Goal: Task Accomplishment & Management: Manage account settings

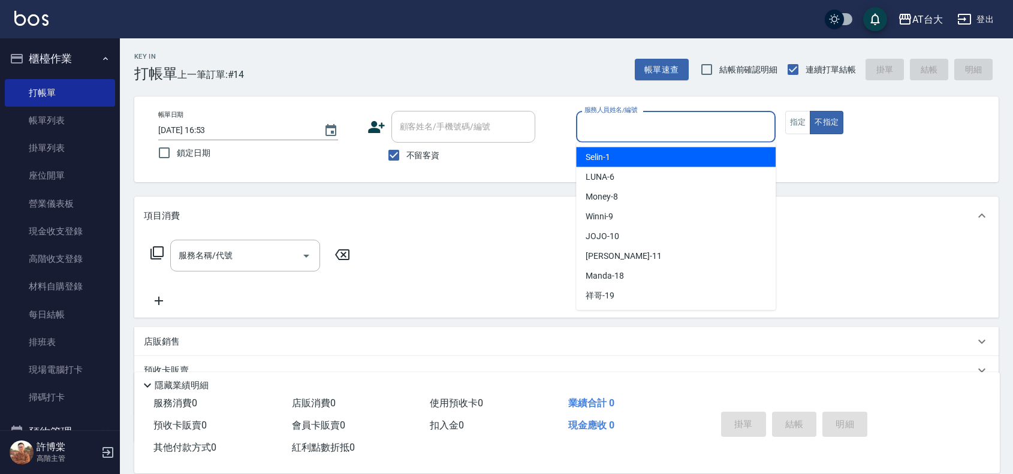
click at [738, 127] on input "服務人員姓名/編號" at bounding box center [676, 126] width 189 height 21
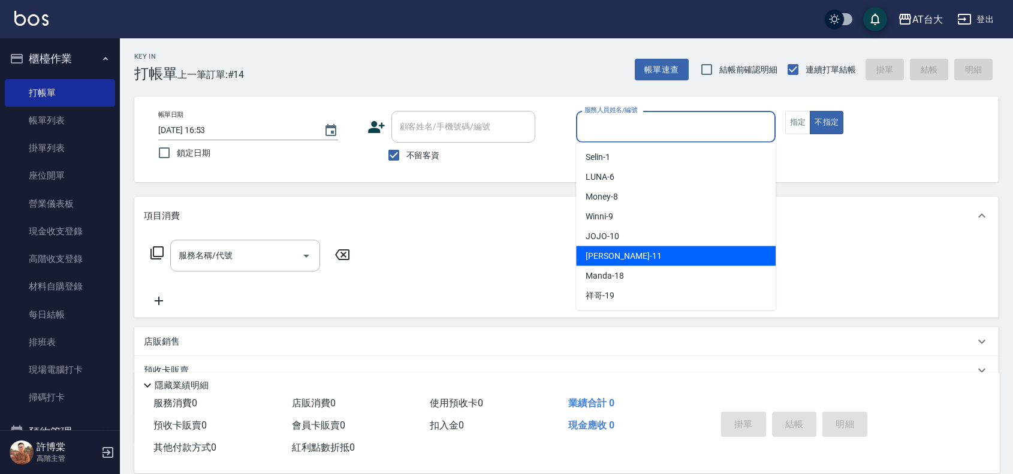
click at [621, 252] on span "[PERSON_NAME] -11" at bounding box center [624, 256] width 76 height 13
type input "[PERSON_NAME]-11"
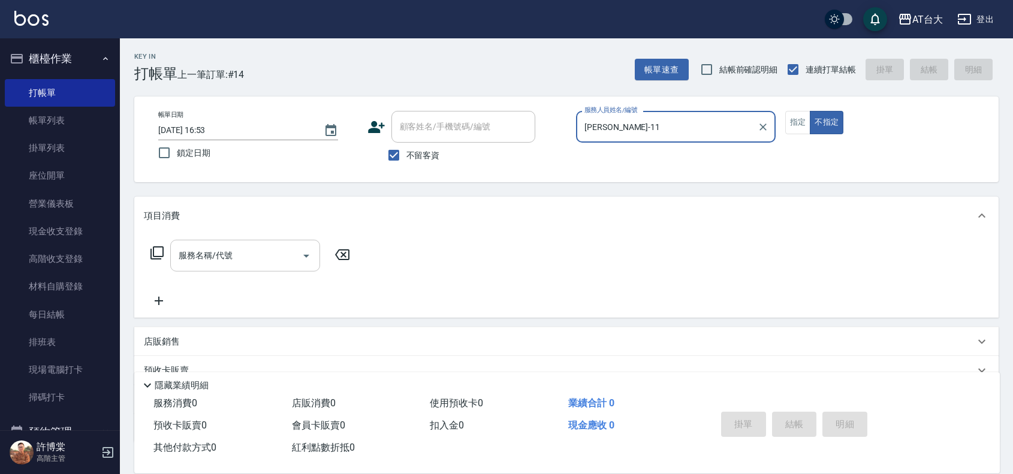
click at [232, 258] on input "服務名稱/代號" at bounding box center [236, 255] width 121 height 21
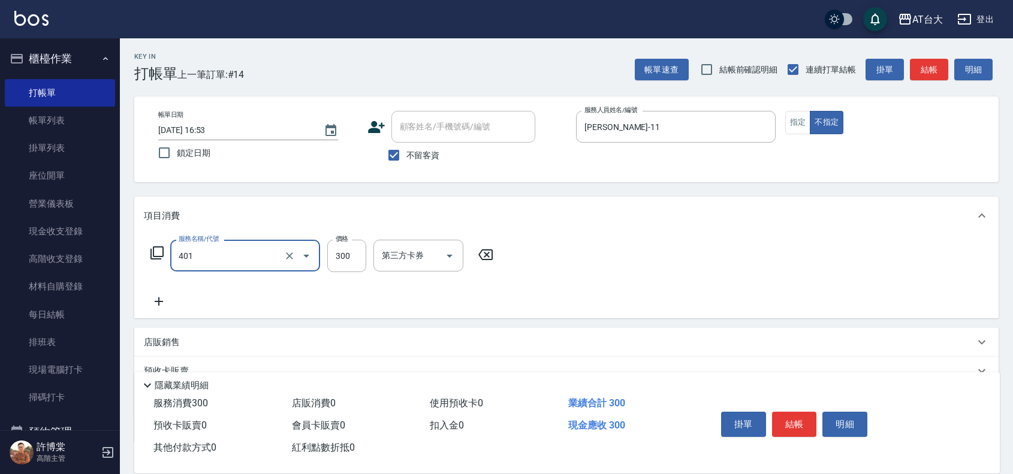
type input "自備護髮(401)"
type input "1099"
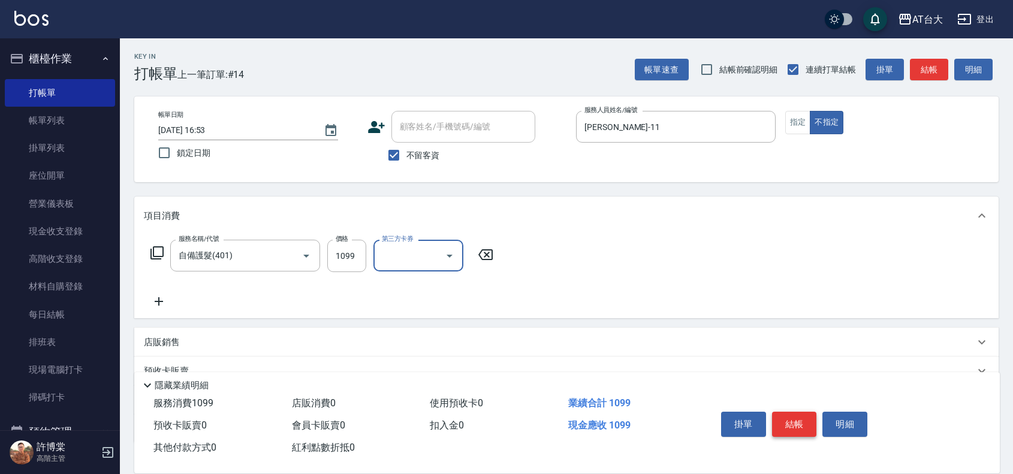
click at [795, 422] on button "結帳" at bounding box center [794, 424] width 45 height 25
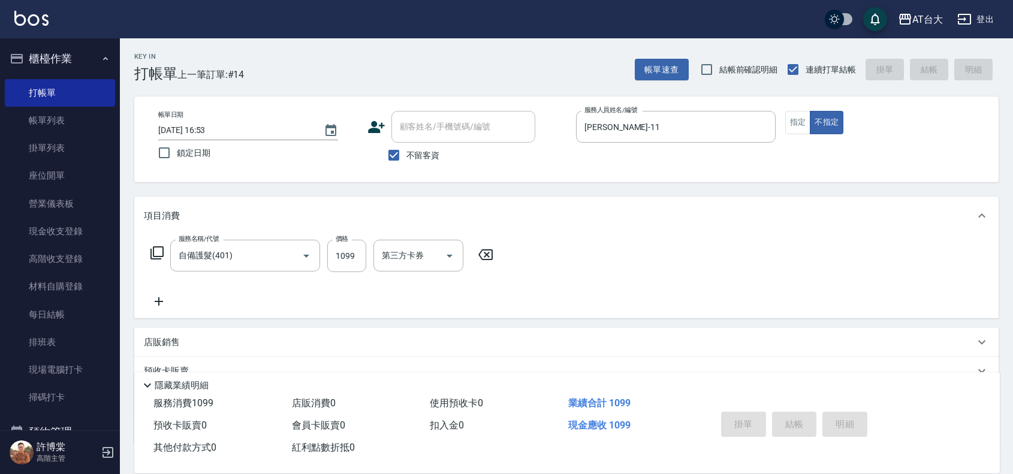
type input "[DATE] 18:08"
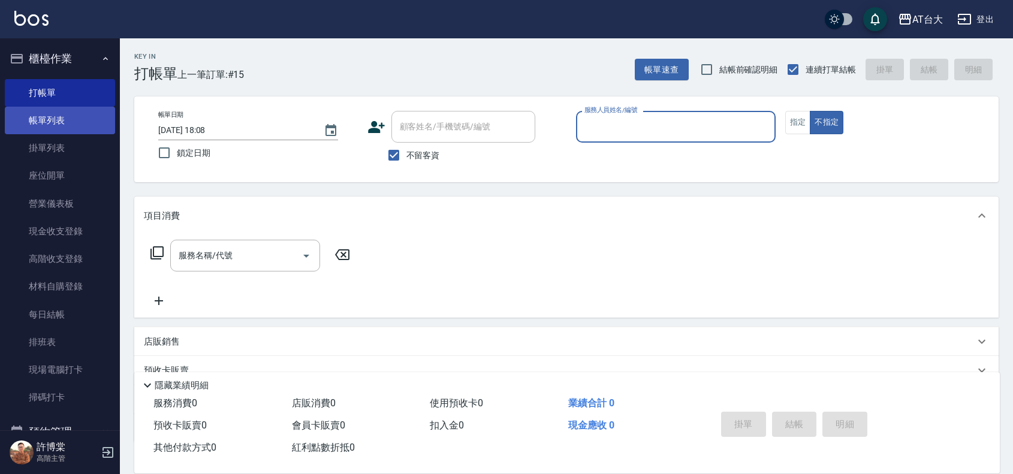
click at [71, 118] on link "帳單列表" at bounding box center [60, 121] width 110 height 28
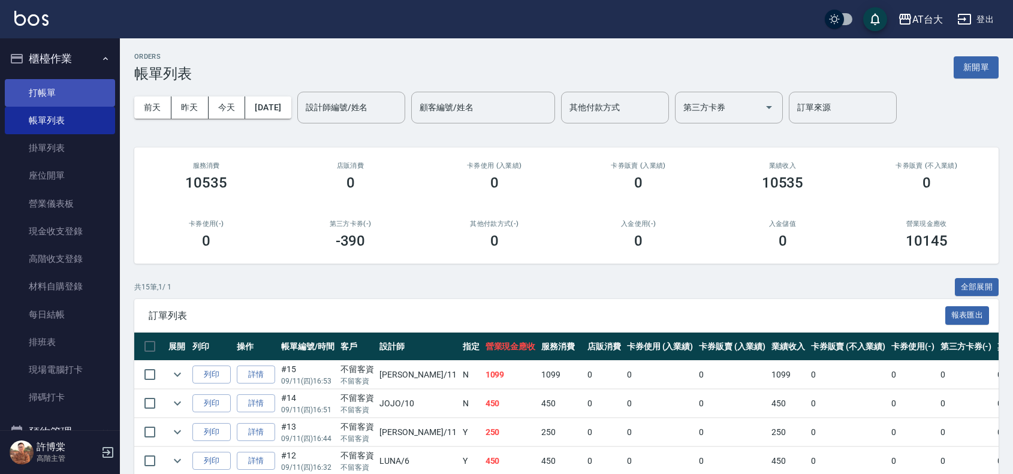
click at [35, 85] on link "打帳單" at bounding box center [60, 93] width 110 height 28
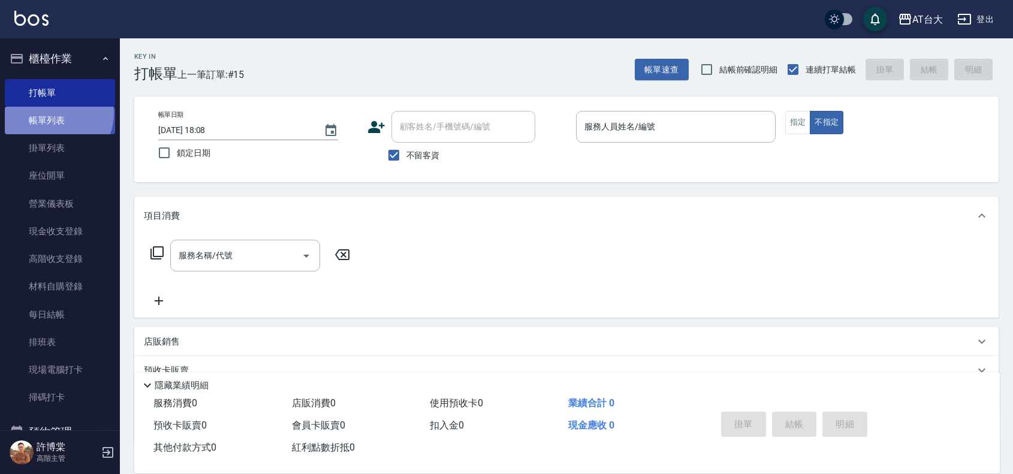
click at [56, 114] on link "帳單列表" at bounding box center [60, 121] width 110 height 28
click at [59, 121] on link "帳單列表" at bounding box center [60, 121] width 110 height 28
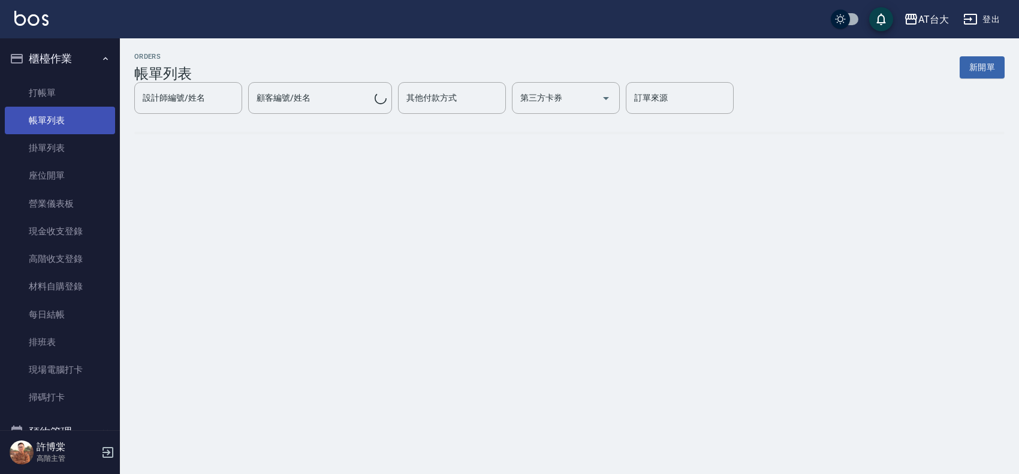
click at [59, 121] on link "帳單列表" at bounding box center [60, 121] width 110 height 28
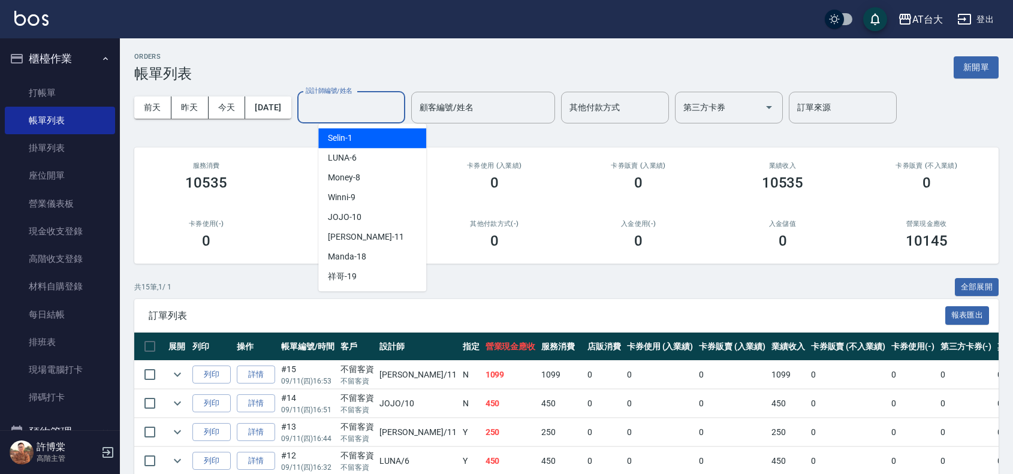
click at [351, 116] on input "設計師編號/姓名" at bounding box center [351, 107] width 97 height 21
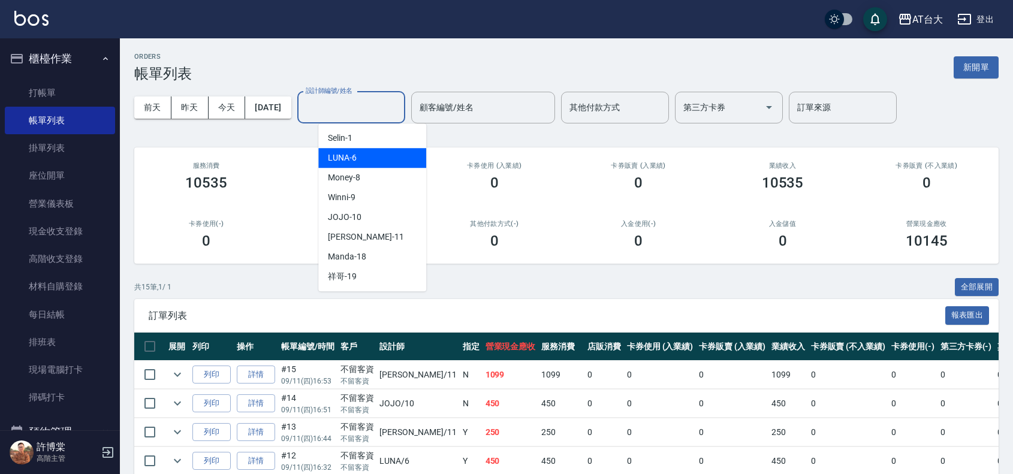
click at [370, 155] on div "LUNA -6" at bounding box center [372, 158] width 108 height 20
type input "LUNA-6"
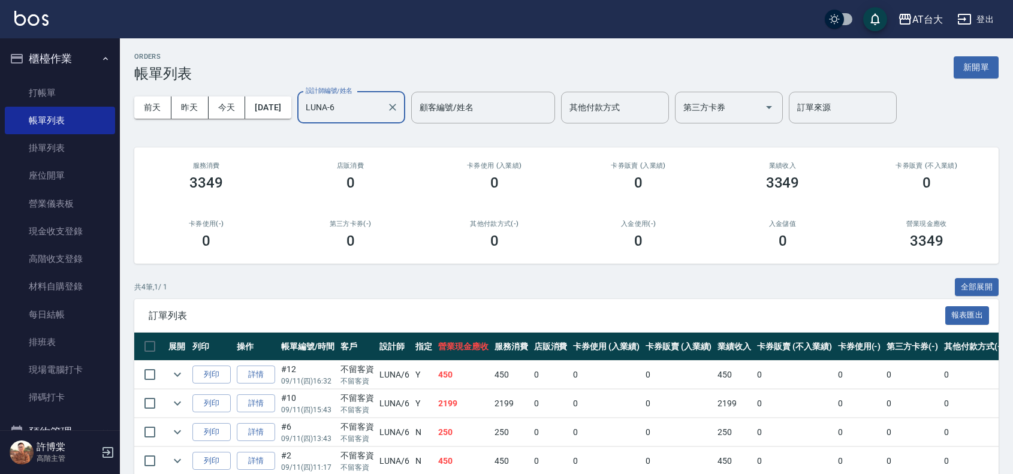
click at [382, 108] on input "LUNA-6" at bounding box center [342, 107] width 79 height 21
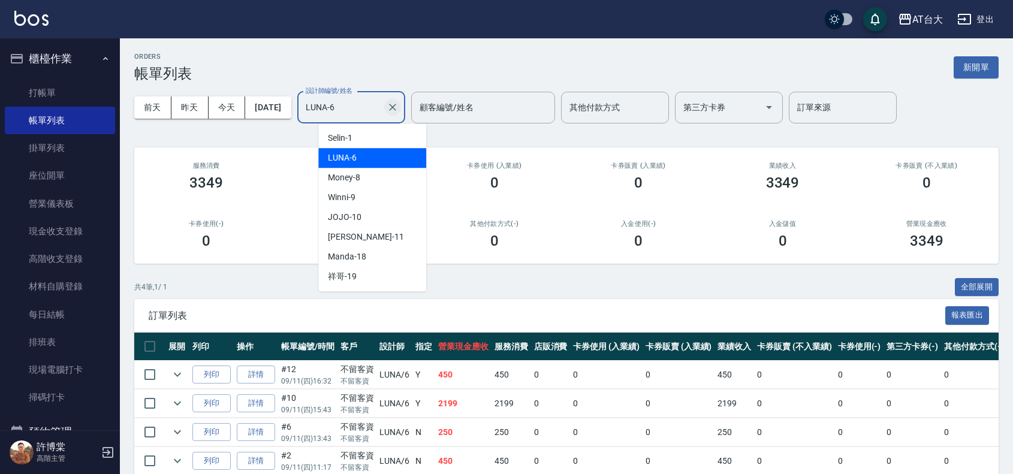
click at [399, 102] on icon "Clear" at bounding box center [393, 107] width 12 height 12
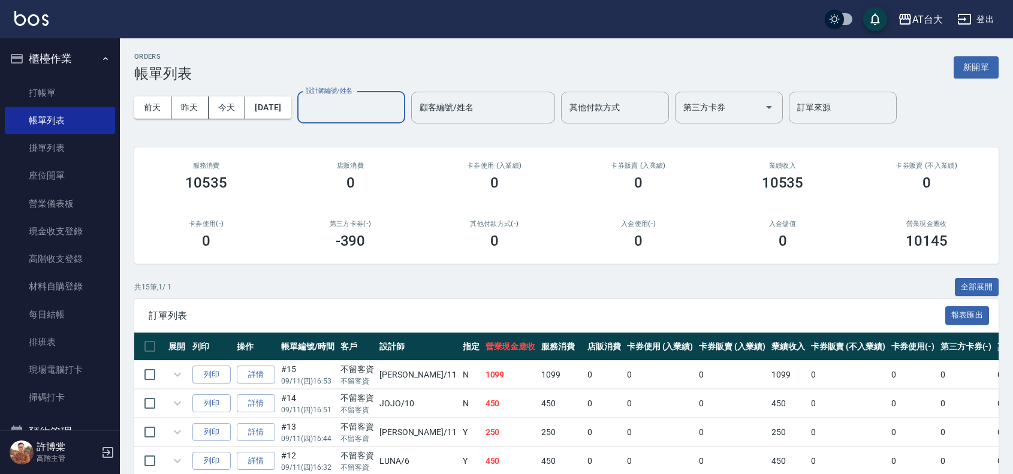
click at [400, 103] on input "設計師編號/姓名" at bounding box center [351, 107] width 97 height 21
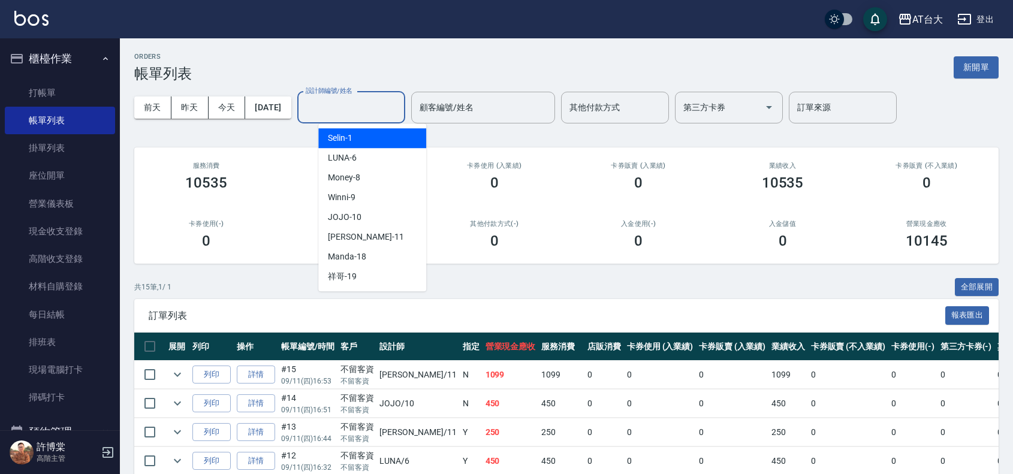
click at [400, 103] on input "設計師編號/姓名" at bounding box center [351, 107] width 97 height 21
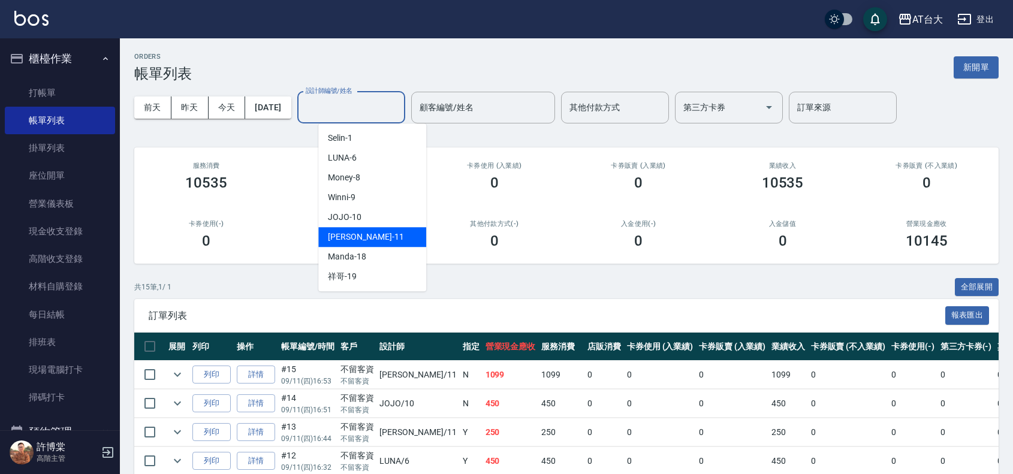
click at [379, 243] on div "[PERSON_NAME] -11" at bounding box center [372, 237] width 108 height 20
type input "[PERSON_NAME]-11"
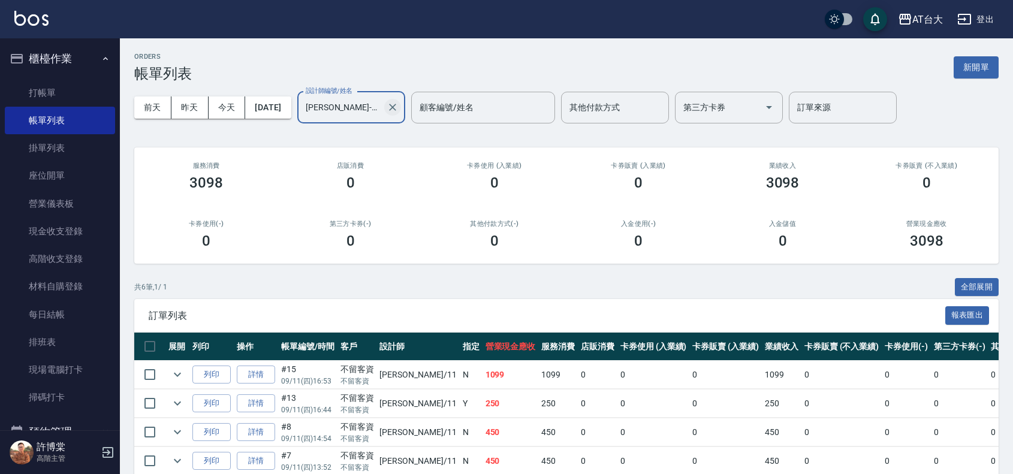
click at [399, 103] on icon "Clear" at bounding box center [393, 107] width 12 height 12
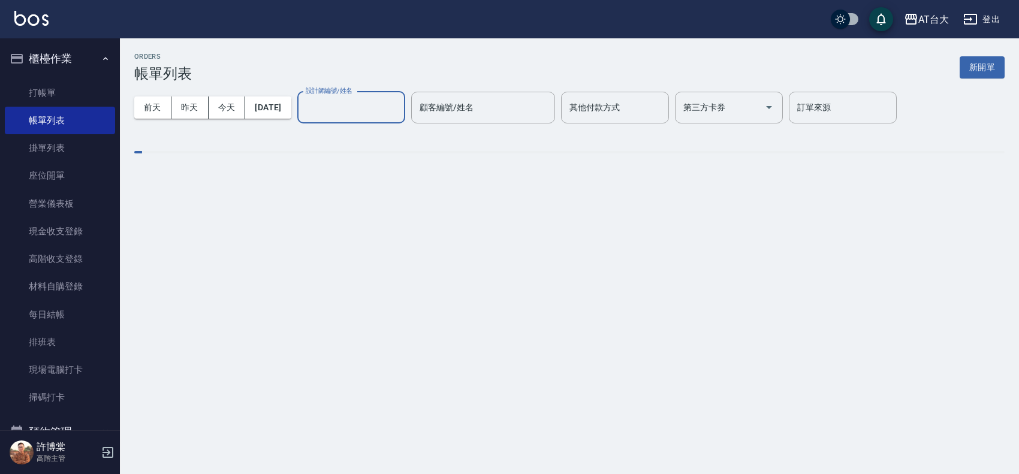
click at [389, 104] on input "設計師編號/姓名" at bounding box center [351, 107] width 97 height 21
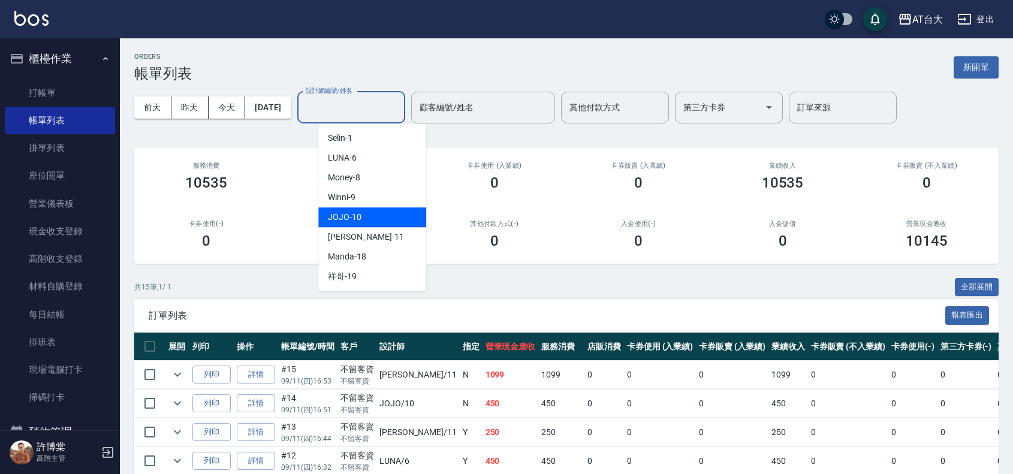
click at [374, 214] on div "JOJO -10" at bounding box center [372, 217] width 108 height 20
type input "JOJO-10"
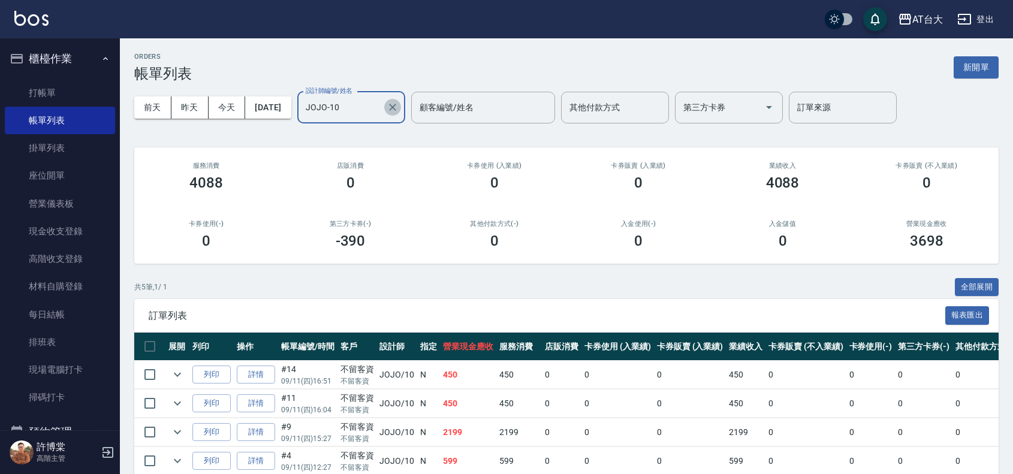
click at [399, 109] on icon "Clear" at bounding box center [393, 107] width 12 height 12
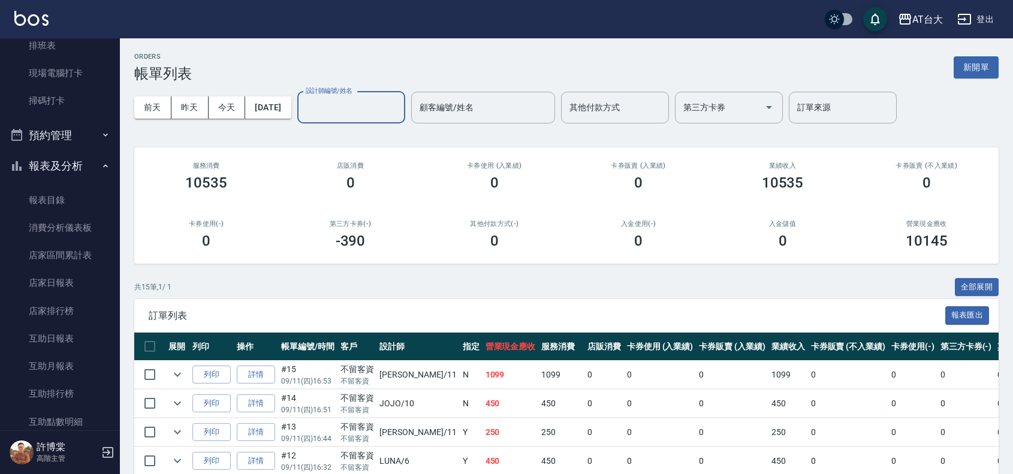
scroll to position [525, 0]
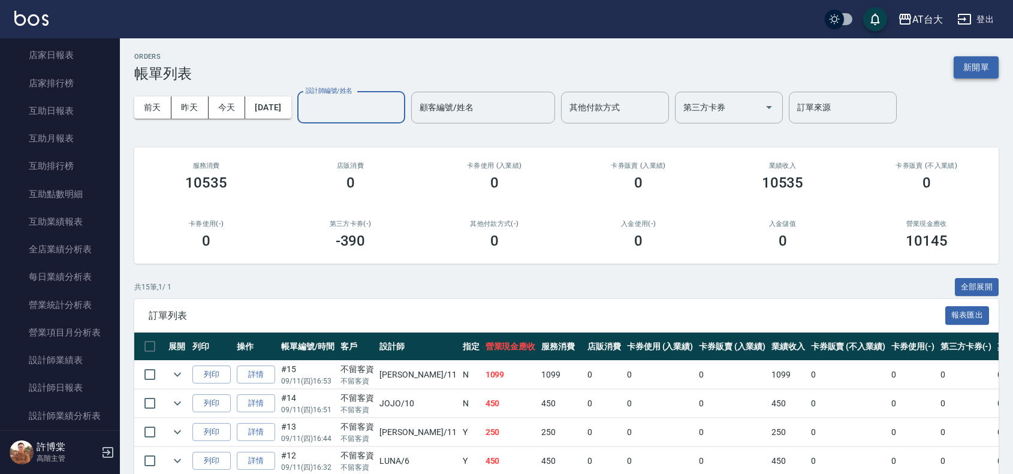
click at [961, 66] on button "新開單" at bounding box center [976, 67] width 45 height 22
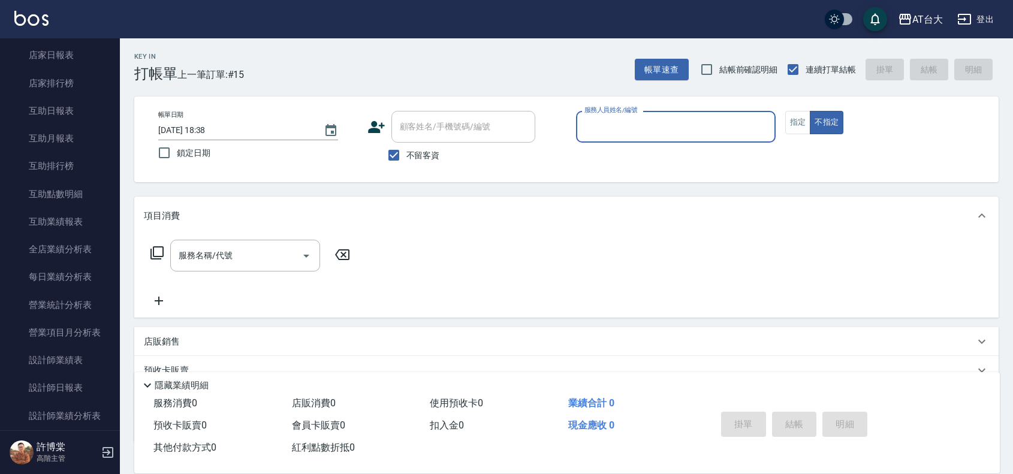
click at [616, 131] on input "服務人員姓名/編號" at bounding box center [676, 126] width 189 height 21
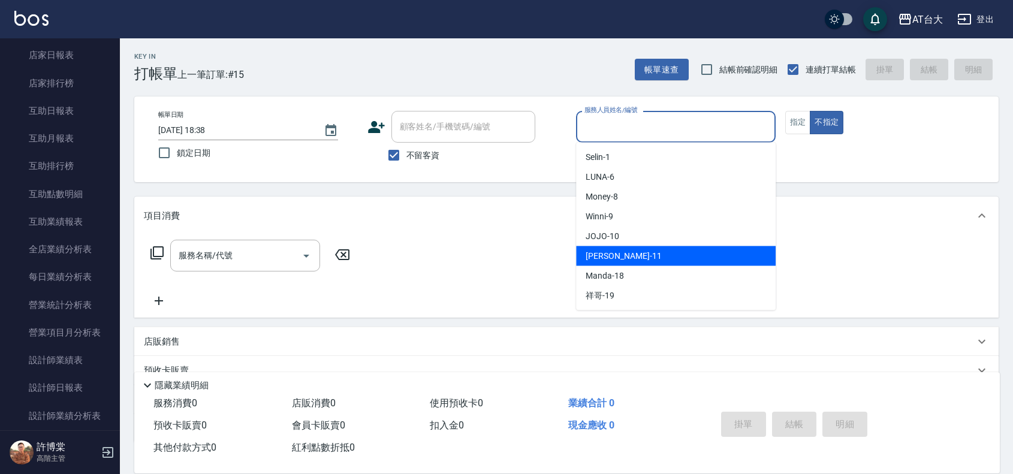
click at [628, 257] on div "[PERSON_NAME] -11" at bounding box center [676, 256] width 200 height 20
type input "[PERSON_NAME]-11"
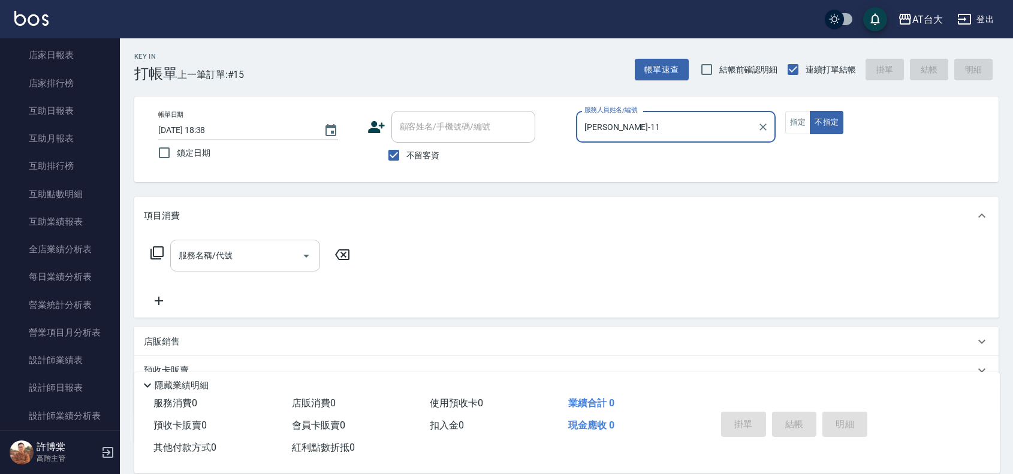
click at [190, 255] on div "服務名稱/代號 服務名稱/代號" at bounding box center [245, 256] width 150 height 32
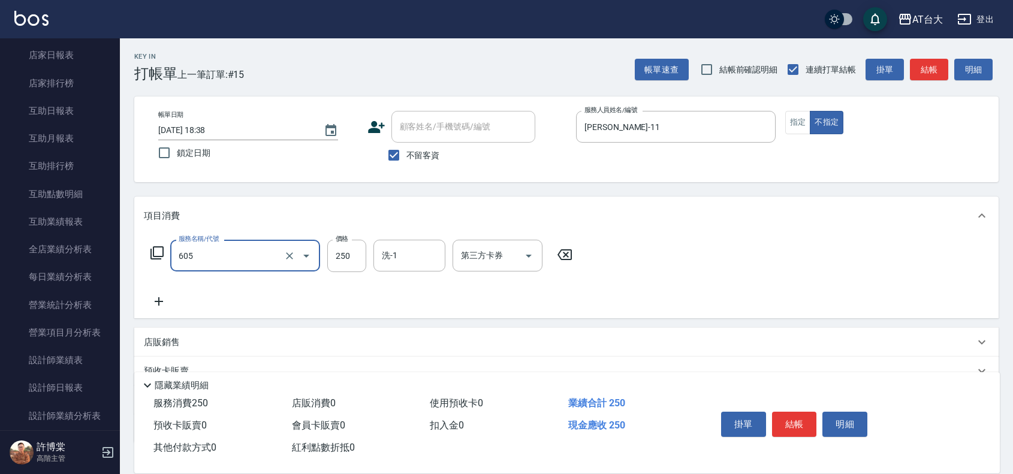
type input "洗髮 (女)(605)"
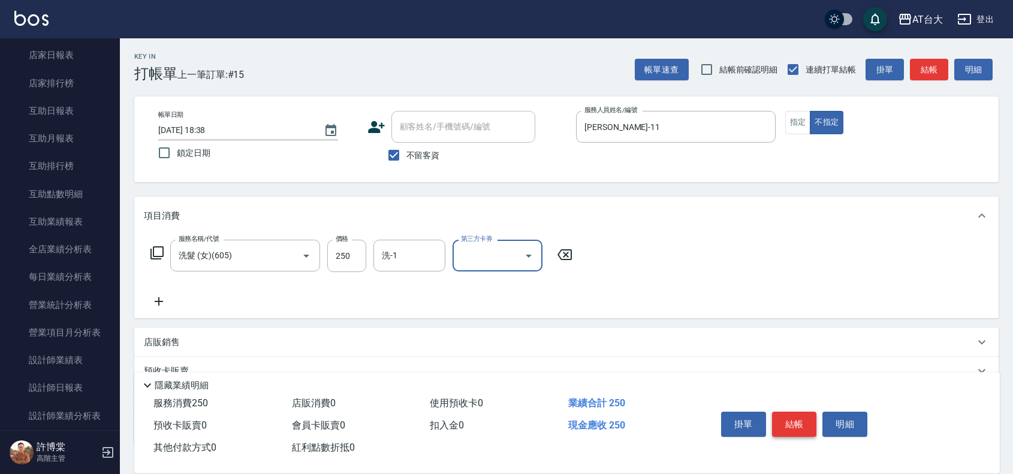
click at [781, 414] on button "結帳" at bounding box center [794, 424] width 45 height 25
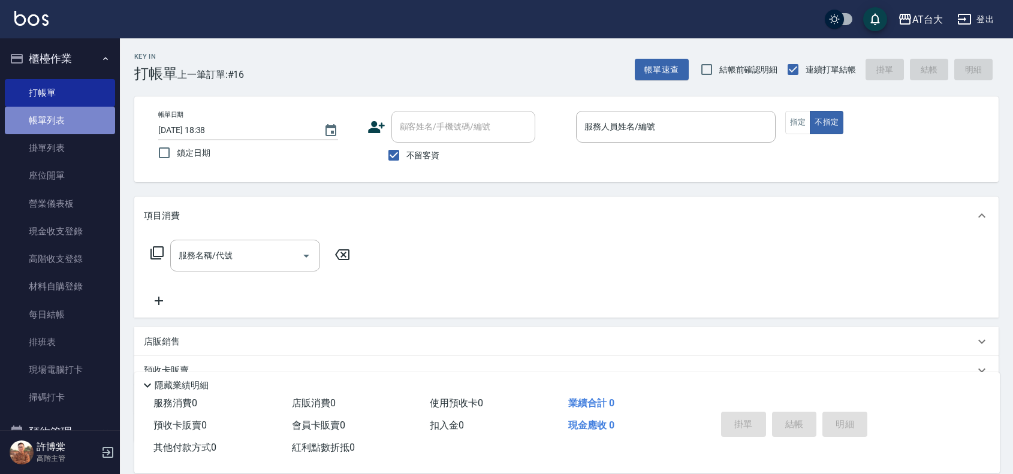
click at [60, 125] on link "帳單列表" at bounding box center [60, 121] width 110 height 28
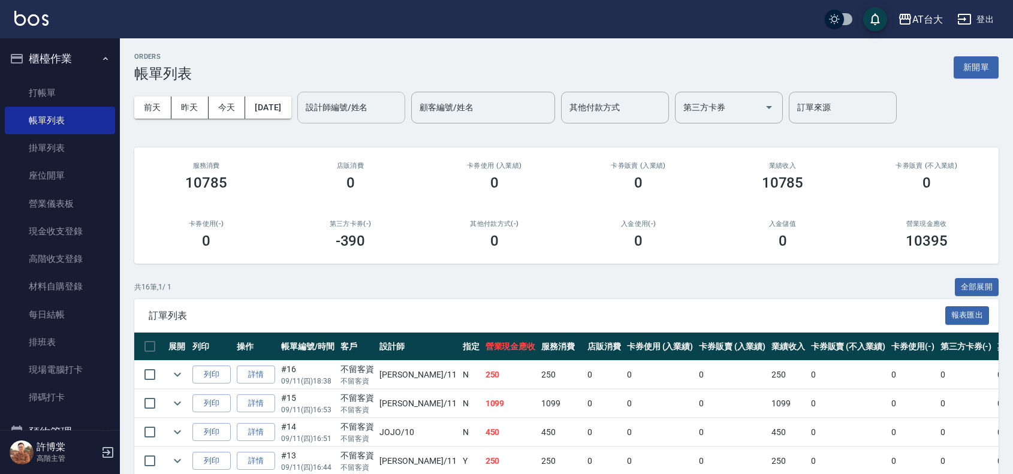
click at [400, 109] on input "設計師編號/姓名" at bounding box center [351, 107] width 97 height 21
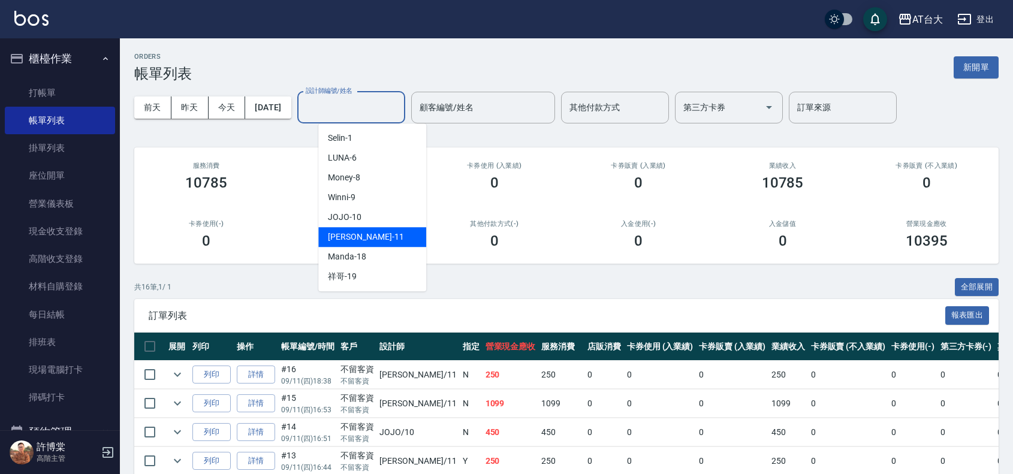
click at [382, 240] on div "[PERSON_NAME] -11" at bounding box center [372, 237] width 108 height 20
type input "[PERSON_NAME]-11"
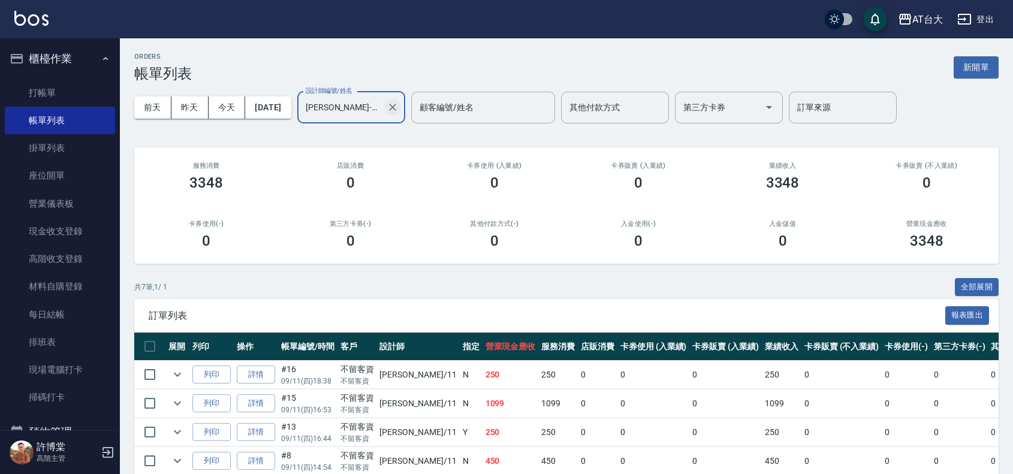
click at [399, 111] on icon "Clear" at bounding box center [393, 107] width 12 height 12
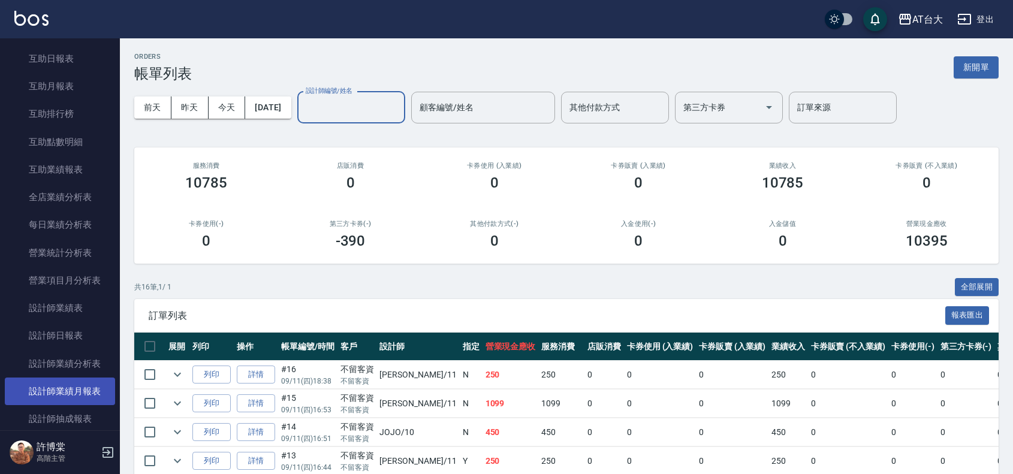
scroll to position [600, 0]
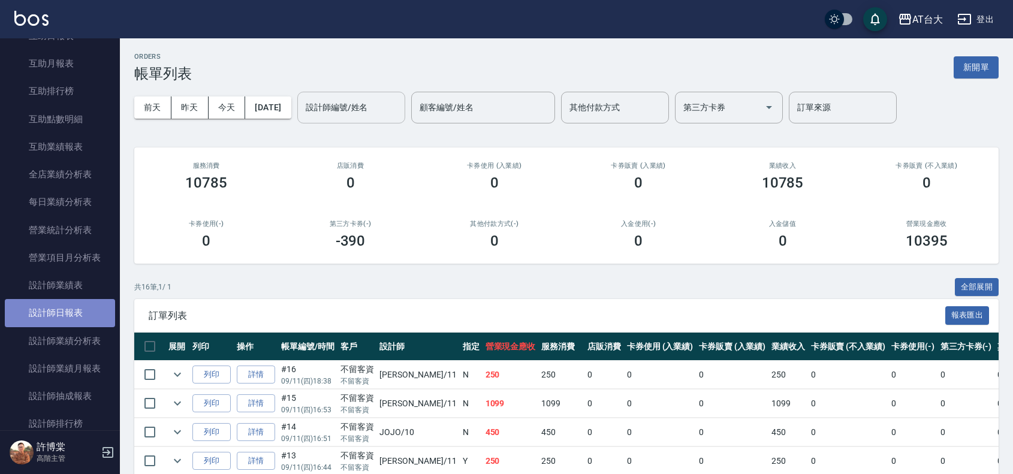
click at [83, 316] on link "設計師日報表" at bounding box center [60, 313] width 110 height 28
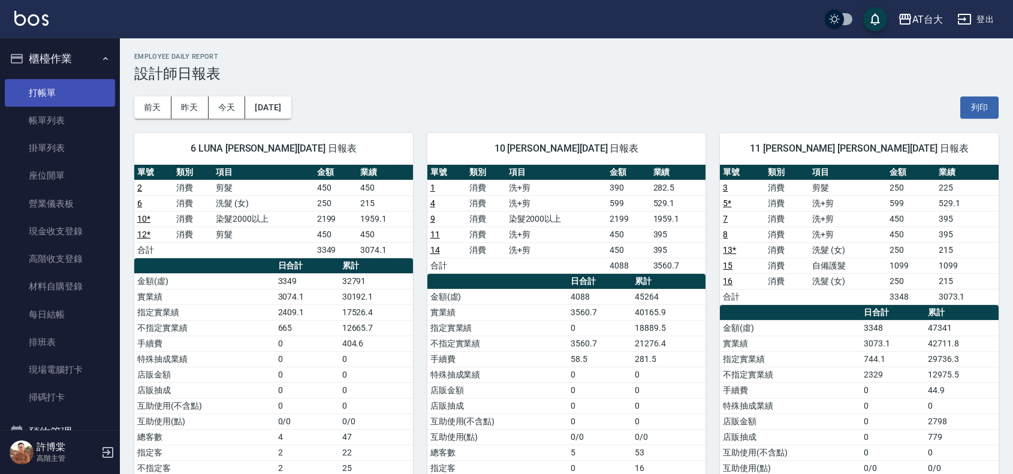
click at [55, 94] on link "打帳單" at bounding box center [60, 93] width 110 height 28
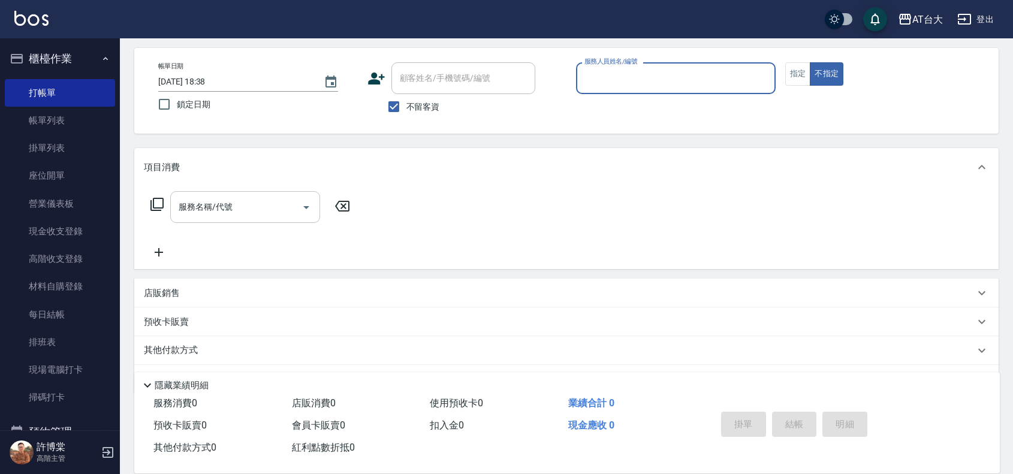
scroll to position [75, 0]
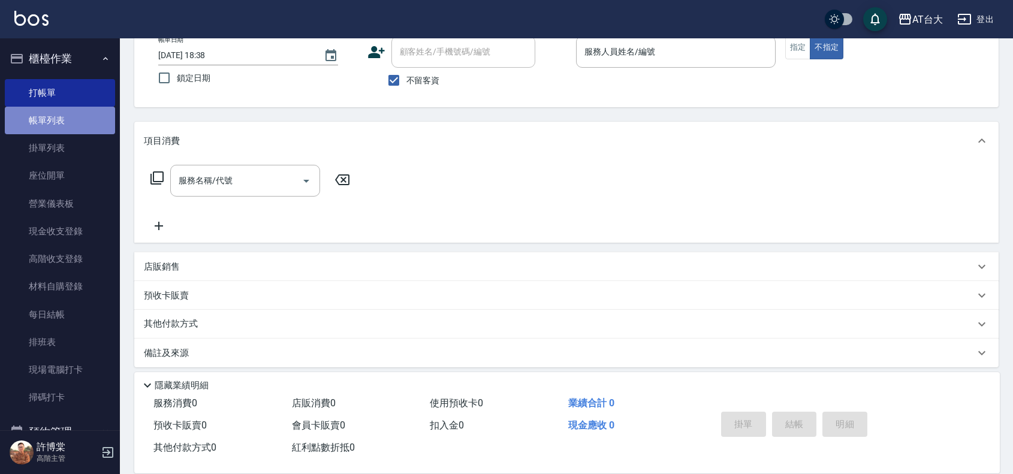
click at [77, 121] on link "帳單列表" at bounding box center [60, 121] width 110 height 28
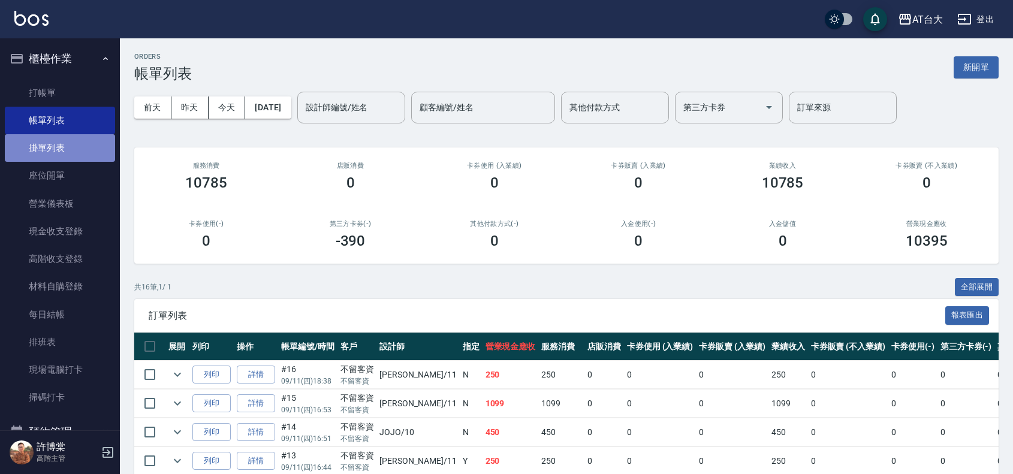
click at [69, 148] on link "掛單列表" at bounding box center [60, 148] width 110 height 28
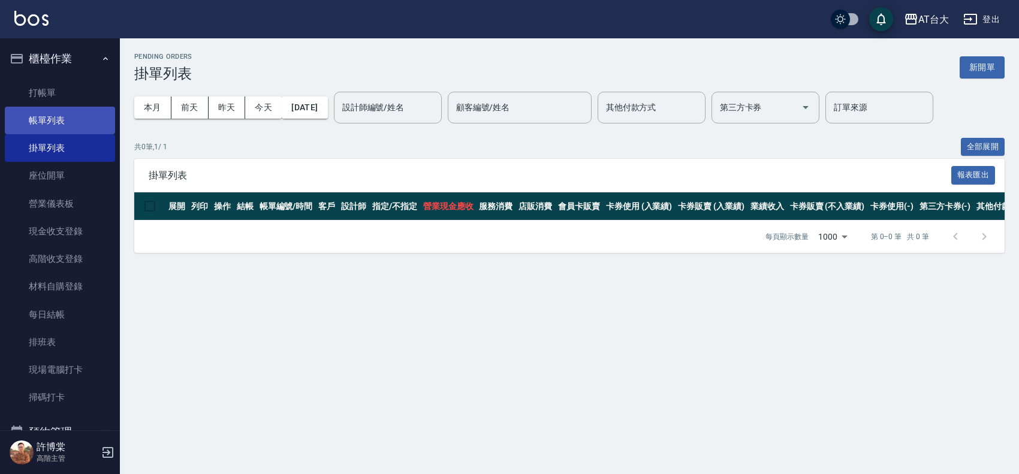
drag, startPoint x: 22, startPoint y: 109, endPoint x: 62, endPoint y: 106, distance: 39.7
click at [25, 107] on link "帳單列表" at bounding box center [60, 121] width 110 height 28
click at [62, 107] on link "帳單列表" at bounding box center [60, 121] width 110 height 28
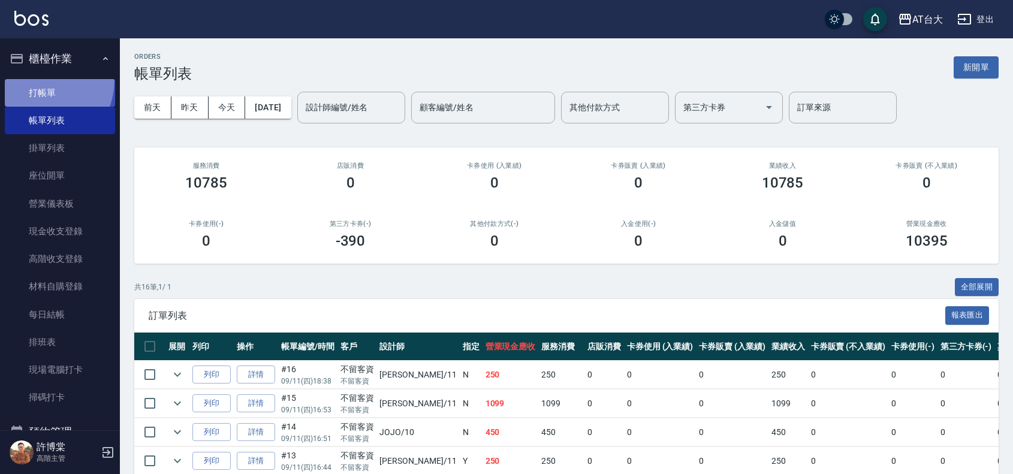
click at [32, 79] on link "打帳單" at bounding box center [60, 93] width 110 height 28
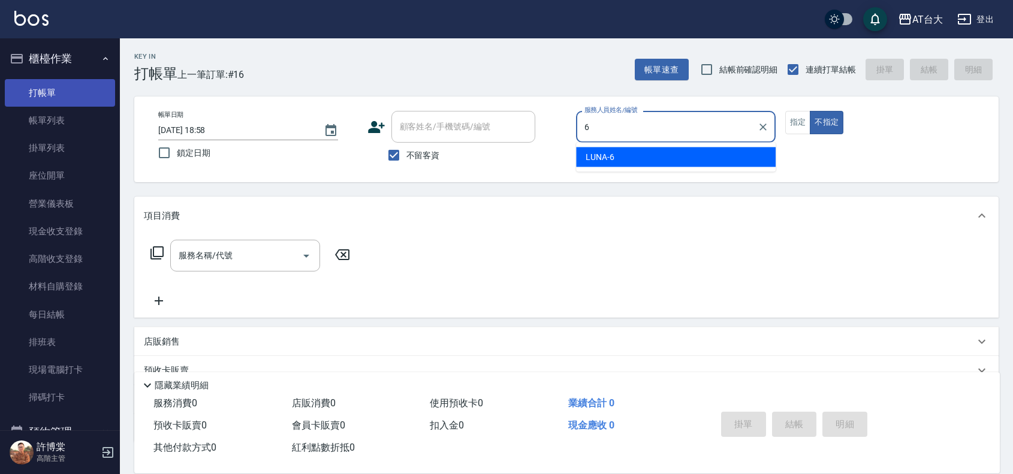
type input "LUNA-6"
type button "false"
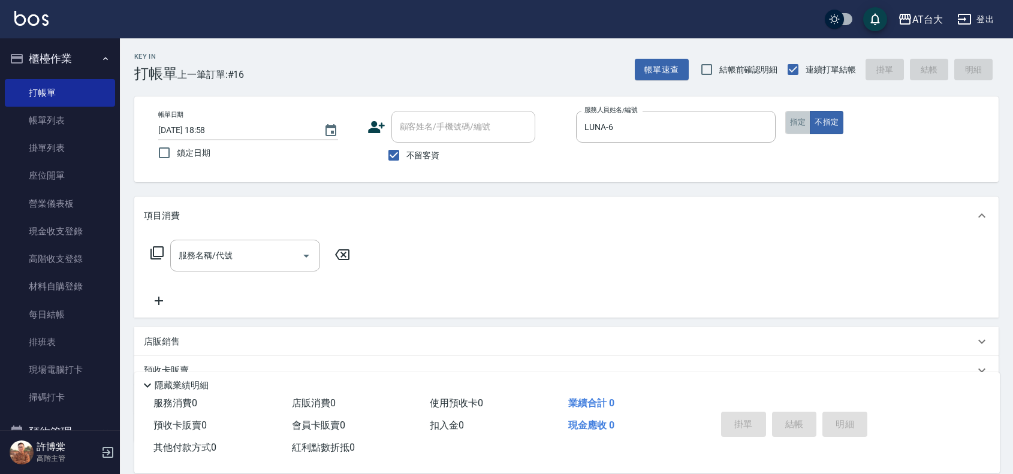
click at [801, 120] on button "指定" at bounding box center [799, 122] width 26 height 23
type button "true"
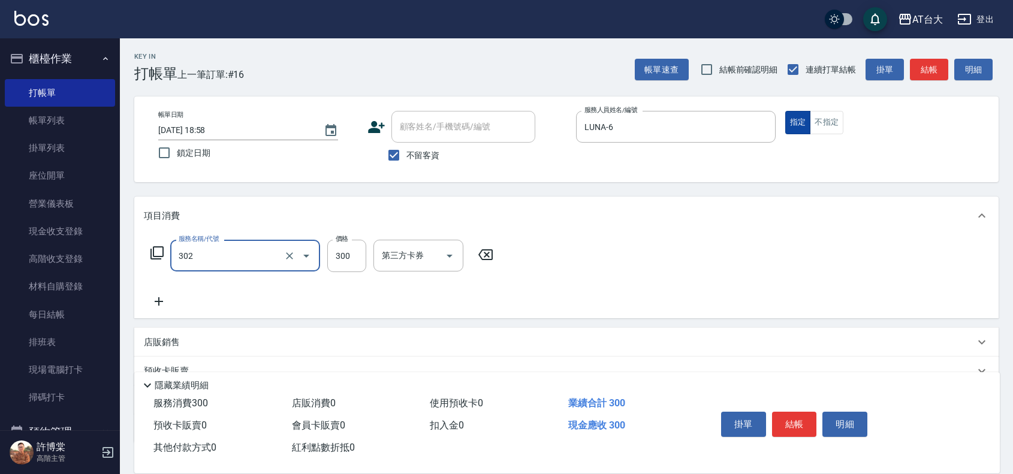
type input "剪髮(302)"
type input "450"
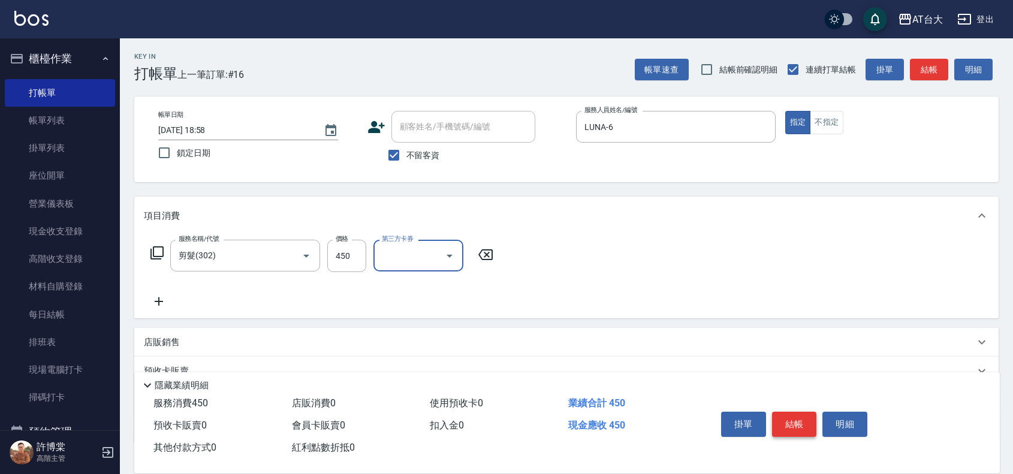
click at [796, 424] on button "結帳" at bounding box center [794, 424] width 45 height 25
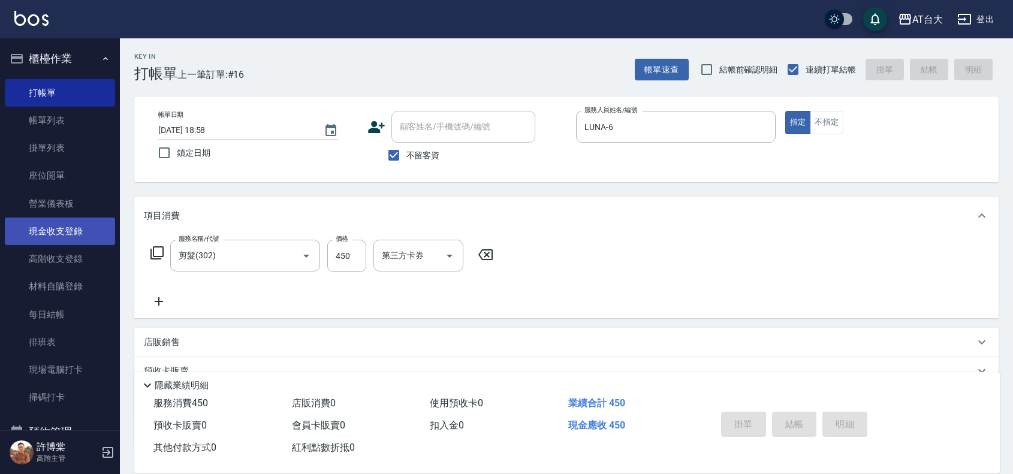
type input "[DATE] 19:20"
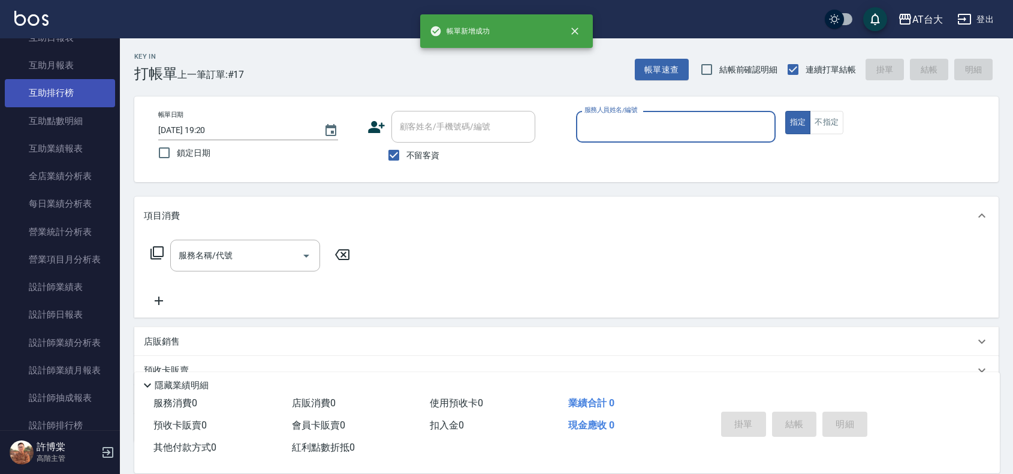
scroll to position [600, 0]
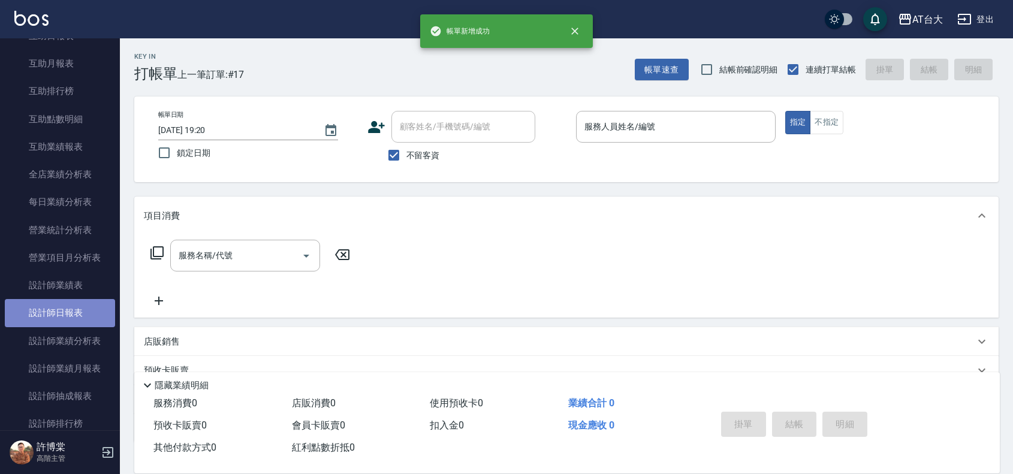
click at [70, 309] on link "設計師日報表" at bounding box center [60, 313] width 110 height 28
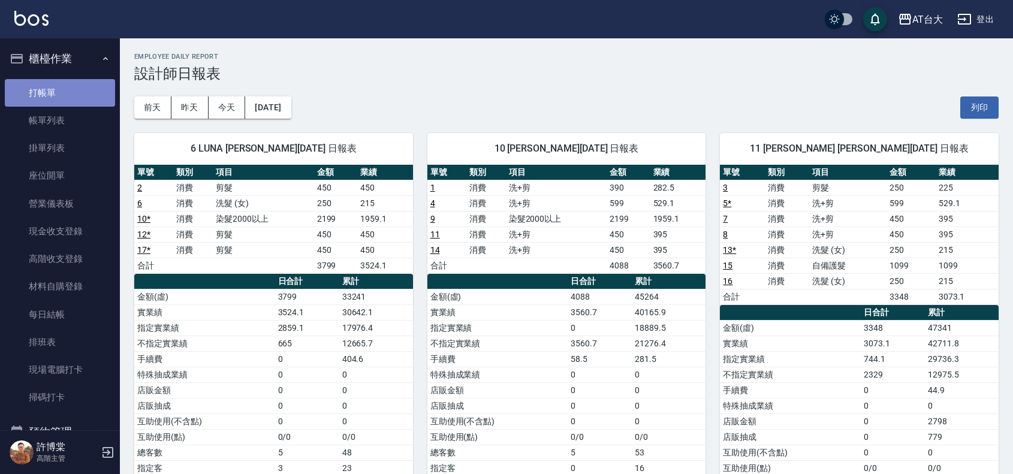
click at [77, 100] on link "打帳單" at bounding box center [60, 93] width 110 height 28
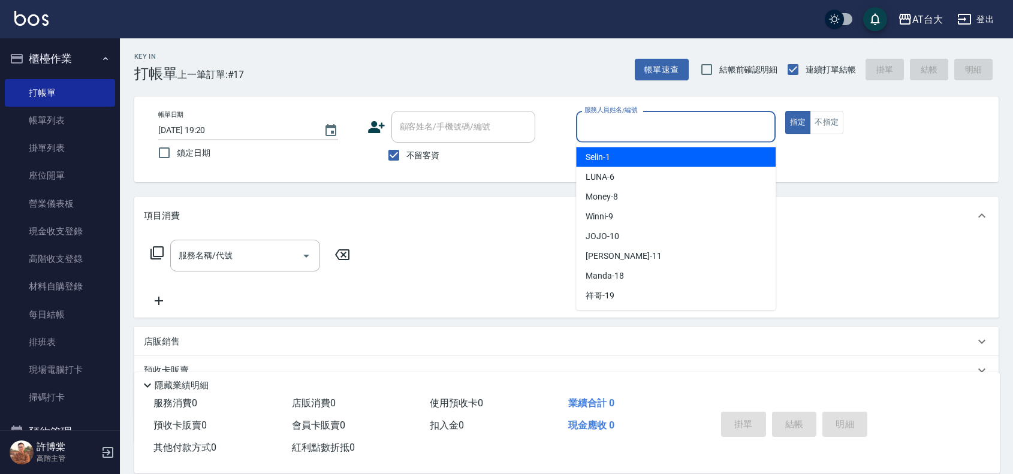
click at [687, 130] on input "服務人員姓名/編號" at bounding box center [676, 126] width 189 height 21
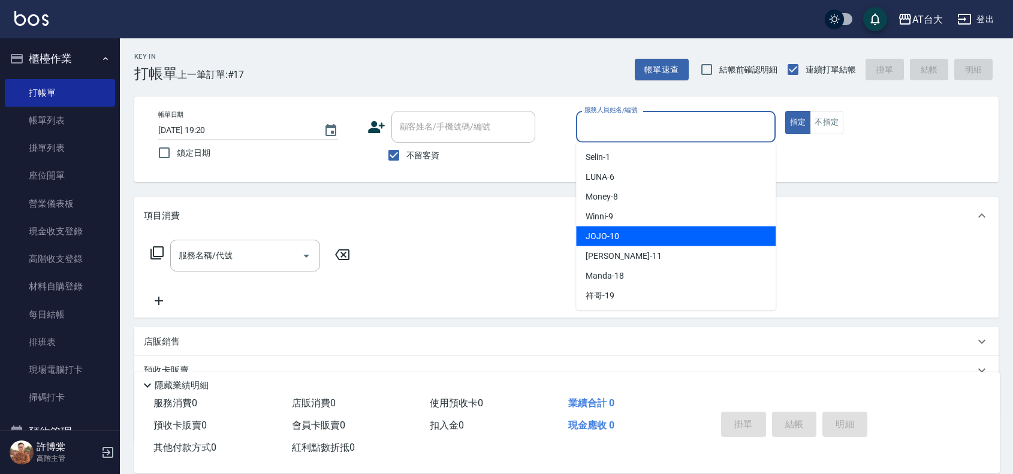
click at [655, 237] on div "JOJO -10" at bounding box center [676, 237] width 200 height 20
type input "JOJO-10"
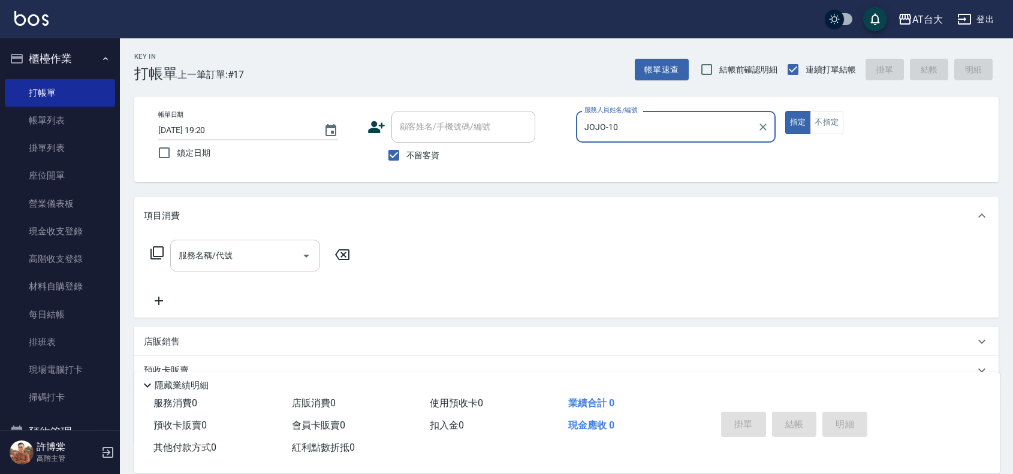
click at [265, 254] on input "服務名稱/代號" at bounding box center [236, 255] width 121 height 21
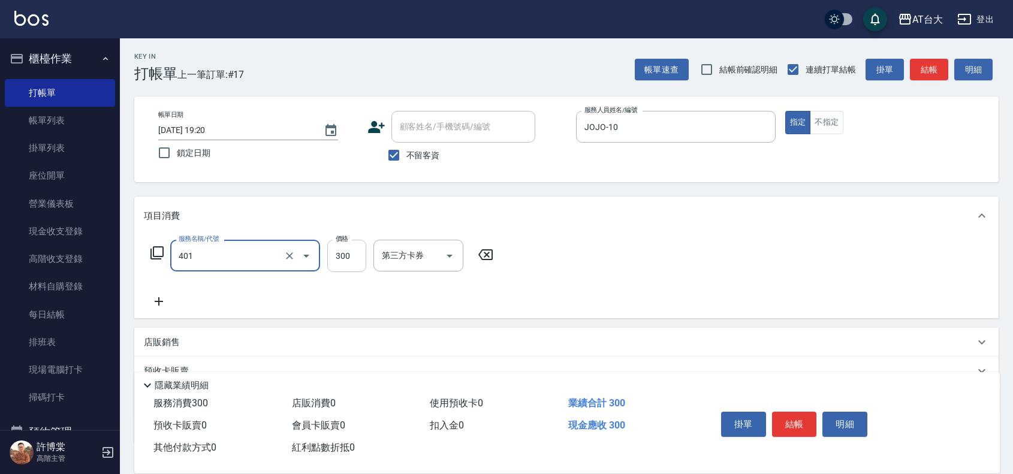
type input "自備護髮(401)"
click at [354, 255] on input "300" at bounding box center [346, 256] width 39 height 32
type input "3097"
click at [802, 423] on button "結帳" at bounding box center [794, 424] width 45 height 25
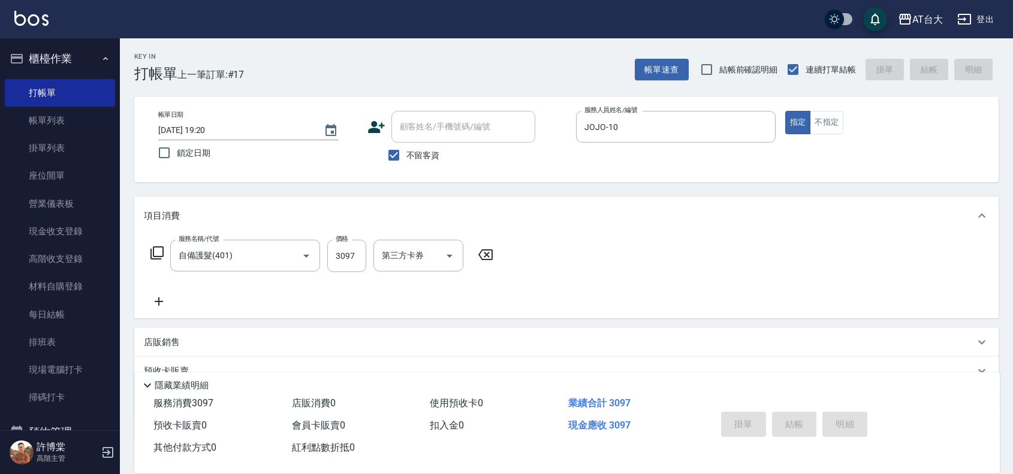
type input "[DATE] 19:22"
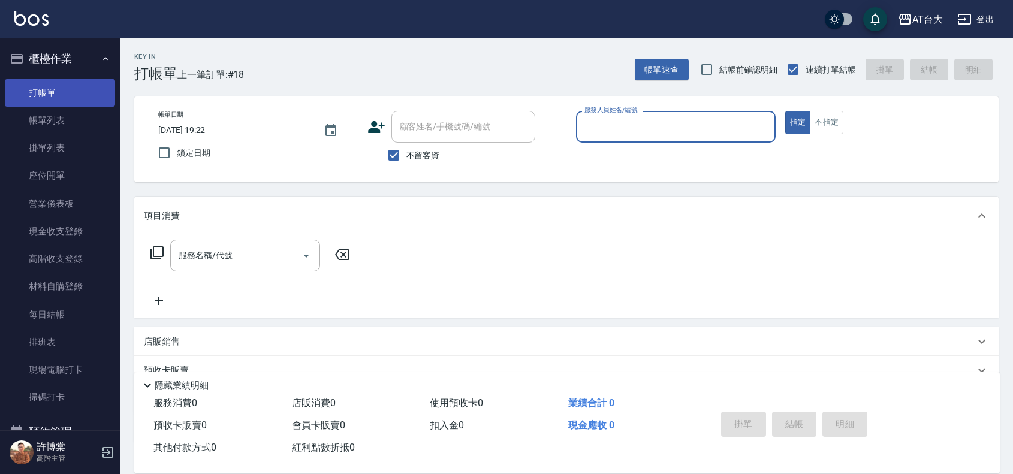
click at [37, 102] on link "打帳單" at bounding box center [60, 93] width 110 height 28
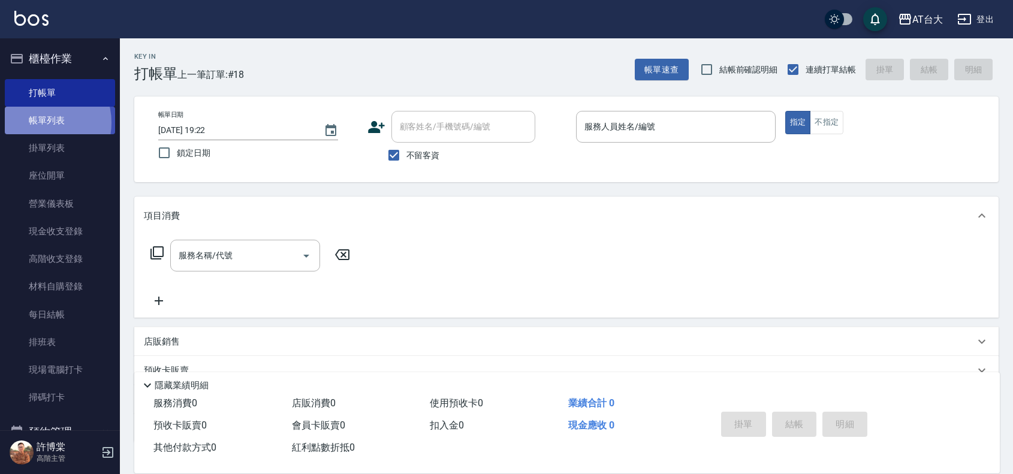
click at [43, 123] on link "帳單列表" at bounding box center [60, 121] width 110 height 28
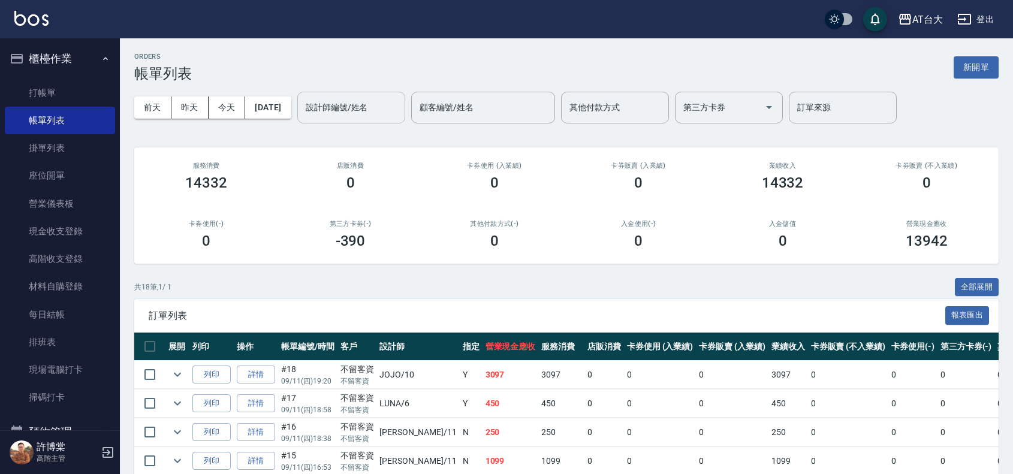
click at [392, 106] on input "設計師編號/姓名" at bounding box center [351, 107] width 97 height 21
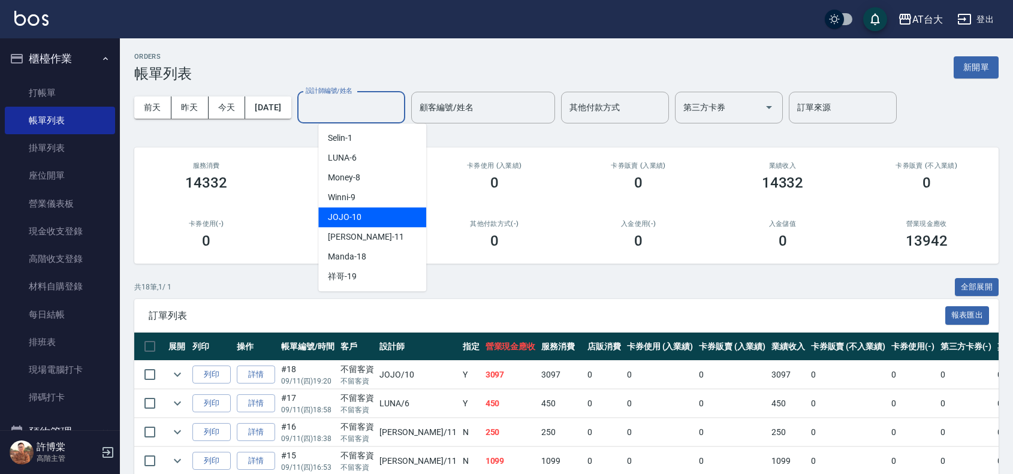
click at [358, 212] on span "JOJO -10" at bounding box center [345, 217] width 34 height 13
type input "JOJO-10"
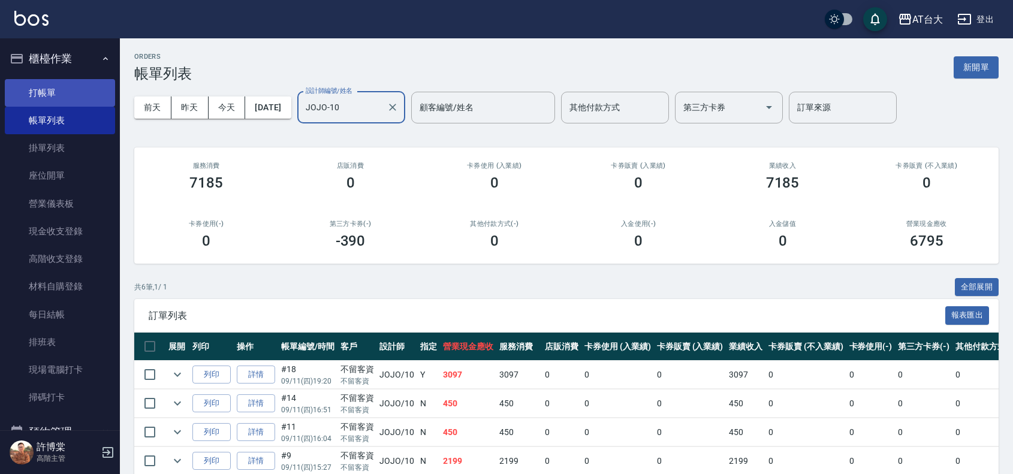
click at [70, 96] on link "打帳單" at bounding box center [60, 93] width 110 height 28
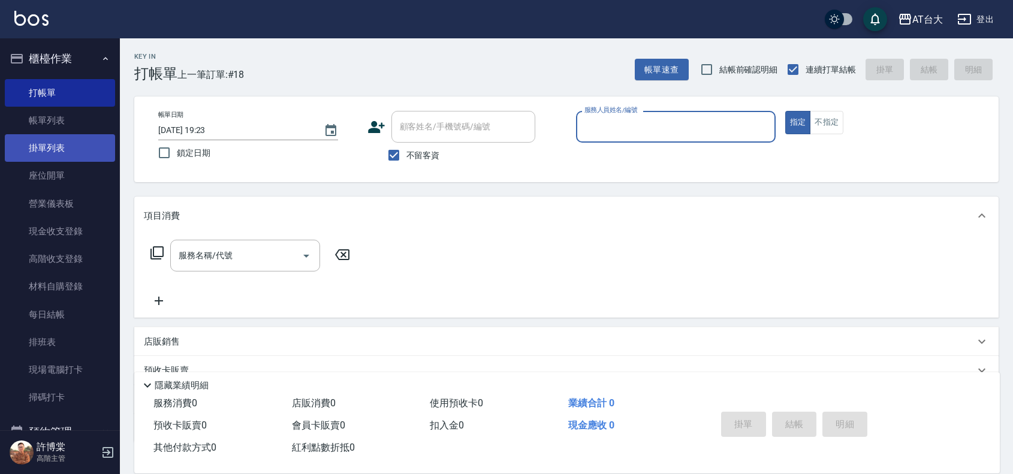
click at [31, 136] on link "掛單列表" at bounding box center [60, 148] width 110 height 28
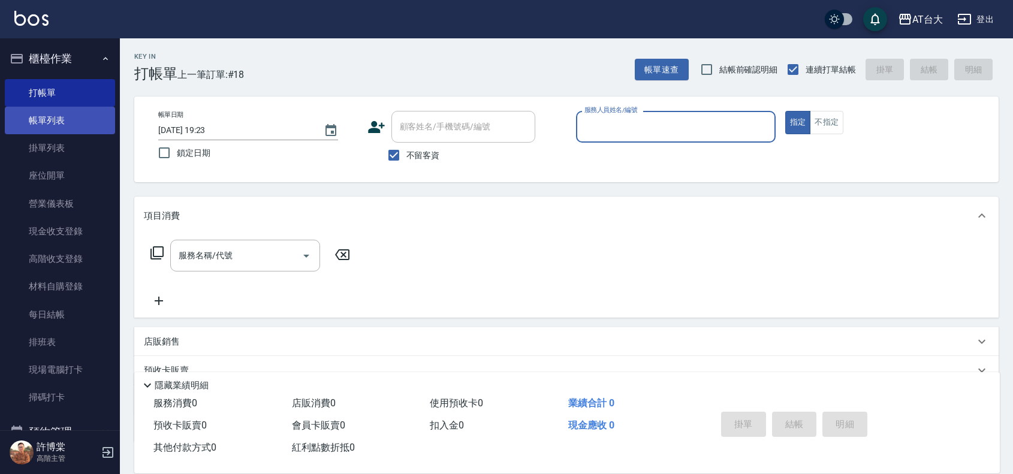
click at [37, 121] on link "帳單列表" at bounding box center [60, 121] width 110 height 28
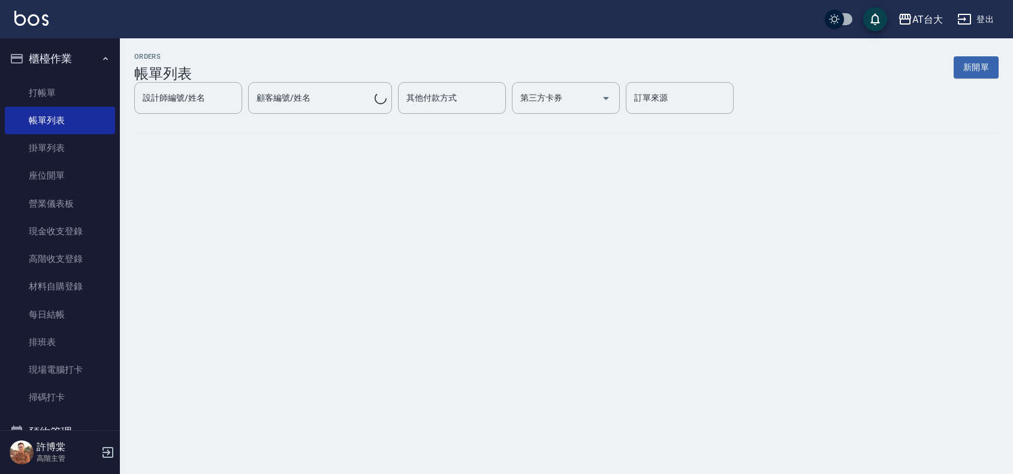
click at [48, 119] on link "帳單列表" at bounding box center [60, 121] width 110 height 28
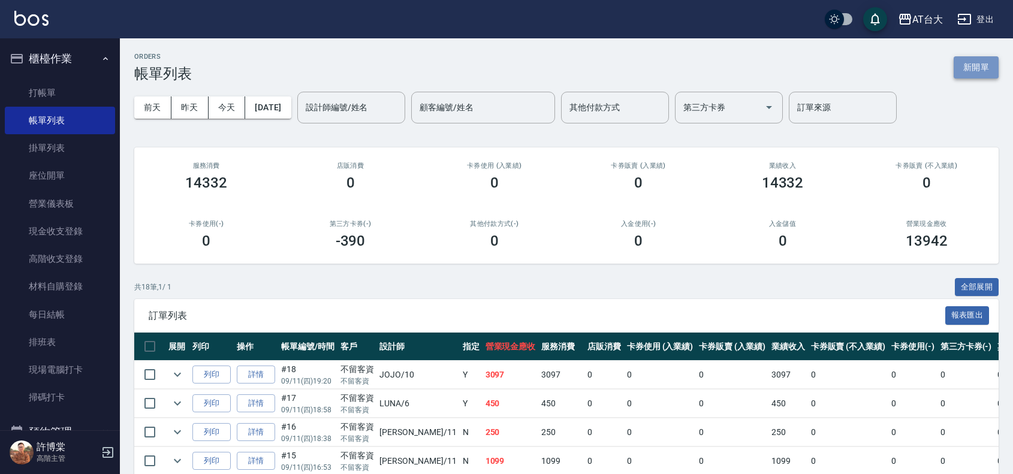
click at [981, 64] on button "新開單" at bounding box center [976, 67] width 45 height 22
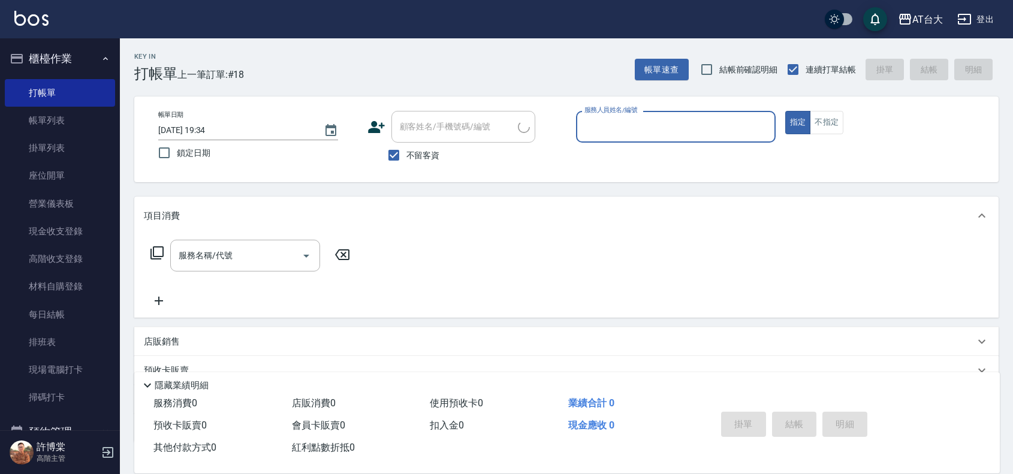
click at [639, 131] on input "服務人員姓名/編號" at bounding box center [676, 126] width 189 height 21
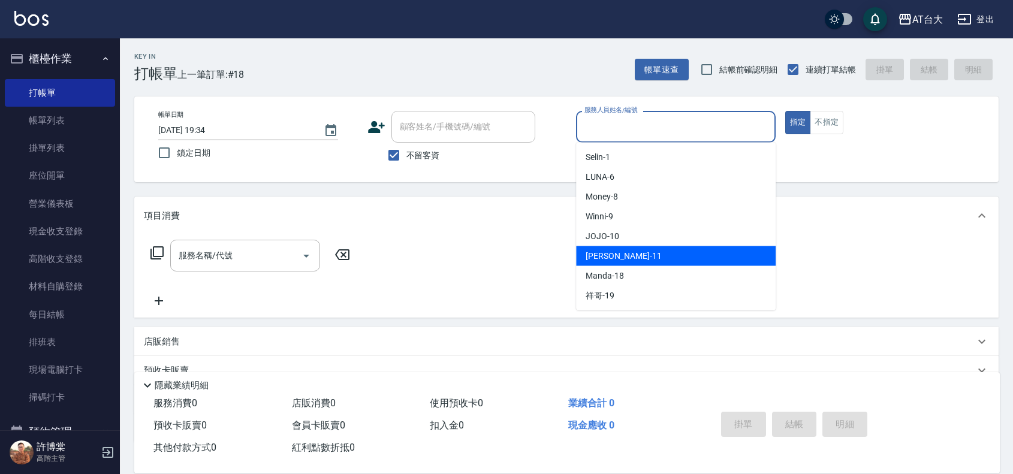
click at [634, 255] on div "[PERSON_NAME] -11" at bounding box center [676, 256] width 200 height 20
type input "[PERSON_NAME]-11"
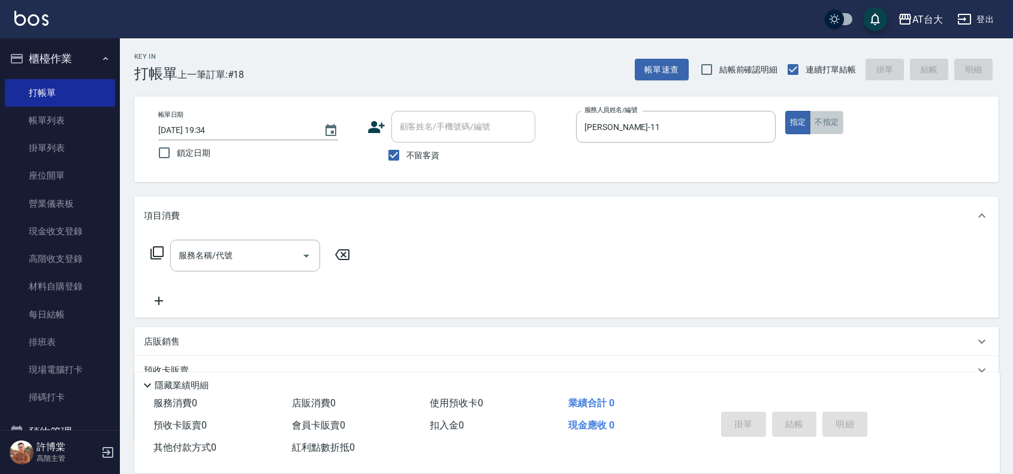
click at [823, 126] on button "不指定" at bounding box center [827, 122] width 34 height 23
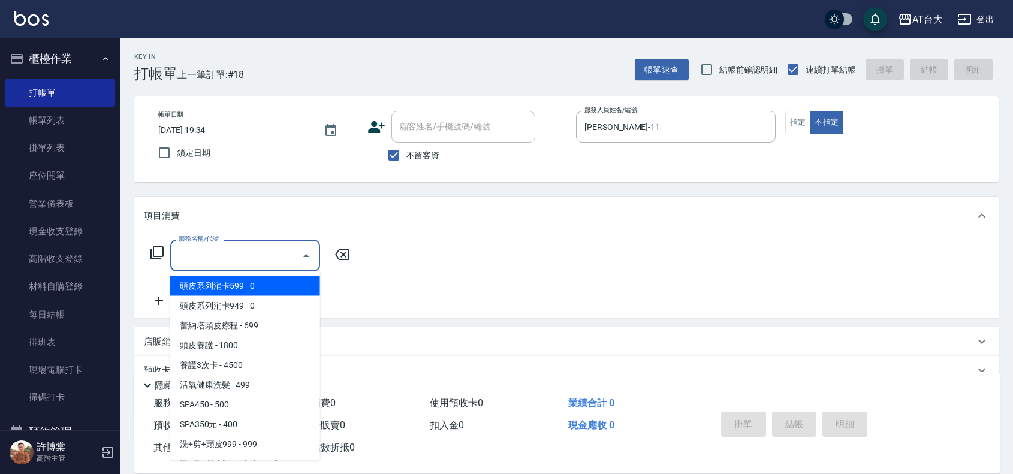
click at [286, 250] on input "服務名稱/代號" at bounding box center [236, 255] width 121 height 21
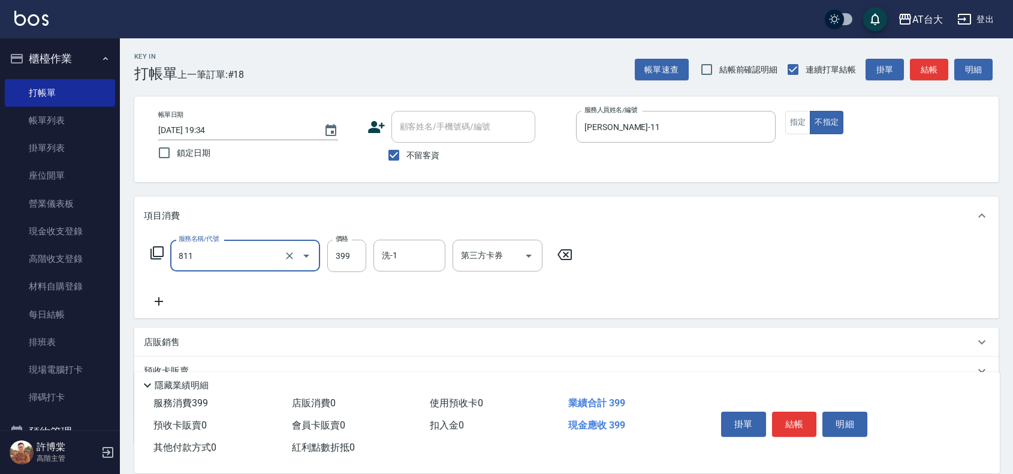
type input "洗+剪(811)"
type input "450"
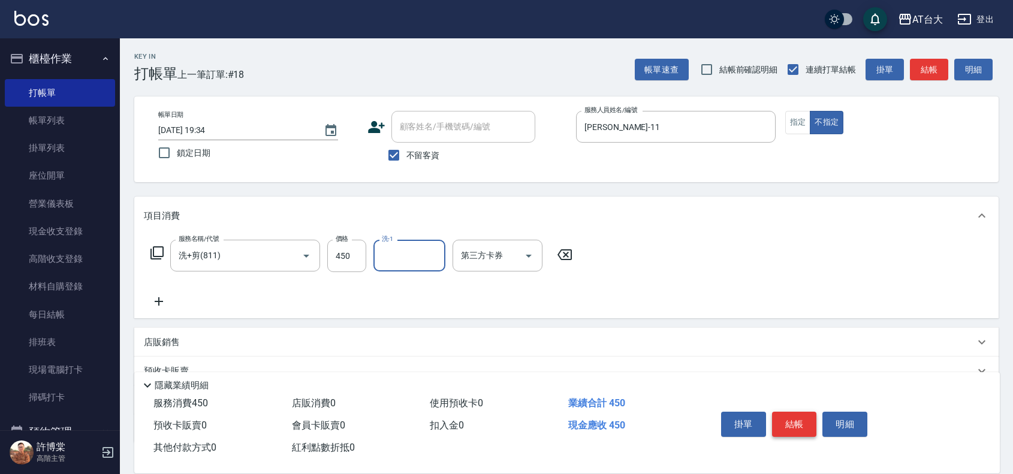
click at [801, 418] on button "結帳" at bounding box center [794, 424] width 45 height 25
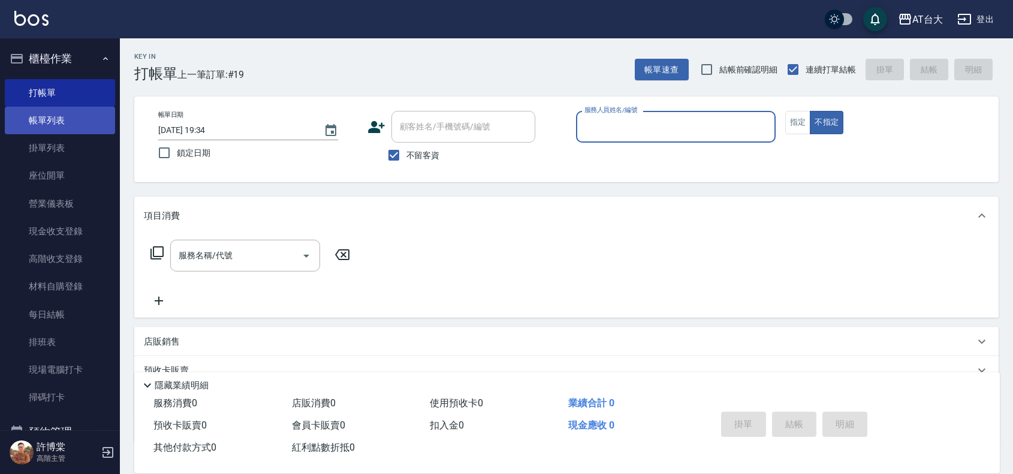
click at [79, 112] on link "帳單列表" at bounding box center [60, 121] width 110 height 28
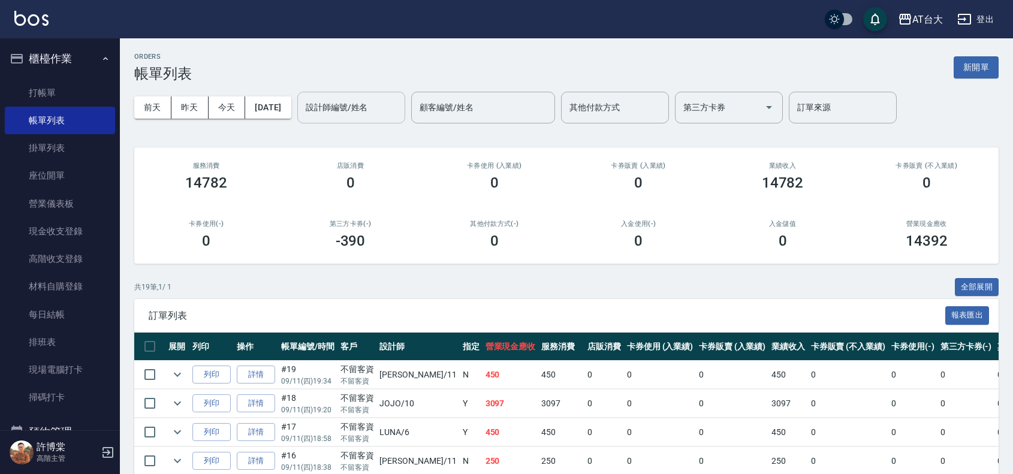
click at [357, 106] on input "設計師編號/姓名" at bounding box center [351, 107] width 97 height 21
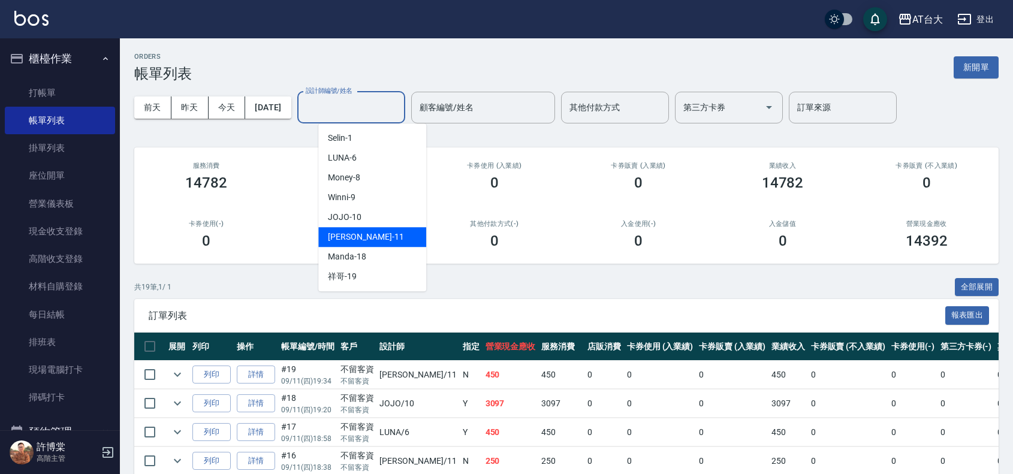
click at [370, 235] on div "[PERSON_NAME] -11" at bounding box center [372, 237] width 108 height 20
type input "[PERSON_NAME]-11"
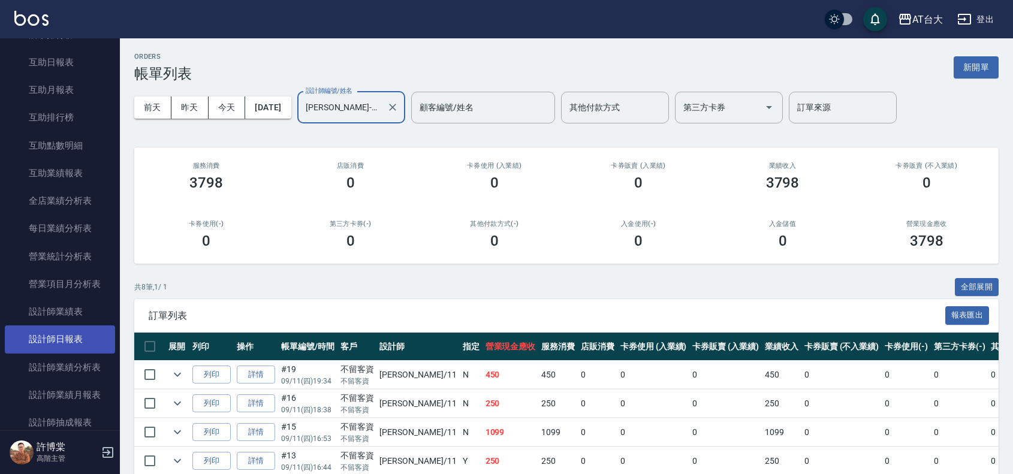
scroll to position [600, 0]
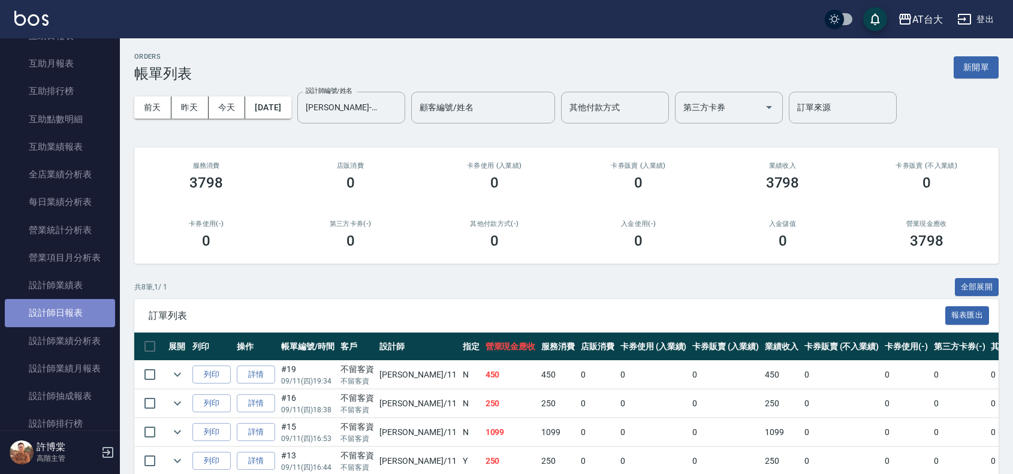
click at [73, 314] on link "設計師日報表" at bounding box center [60, 313] width 110 height 28
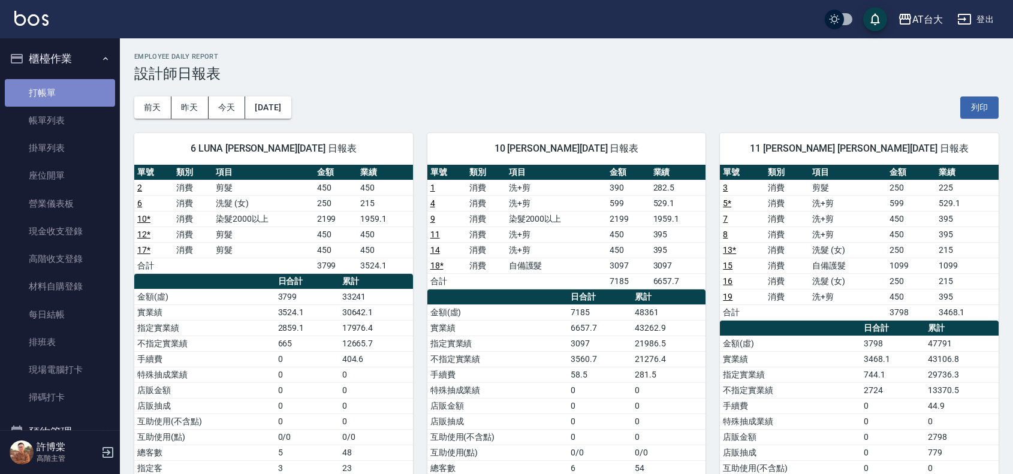
click at [68, 80] on link "打帳單" at bounding box center [60, 93] width 110 height 28
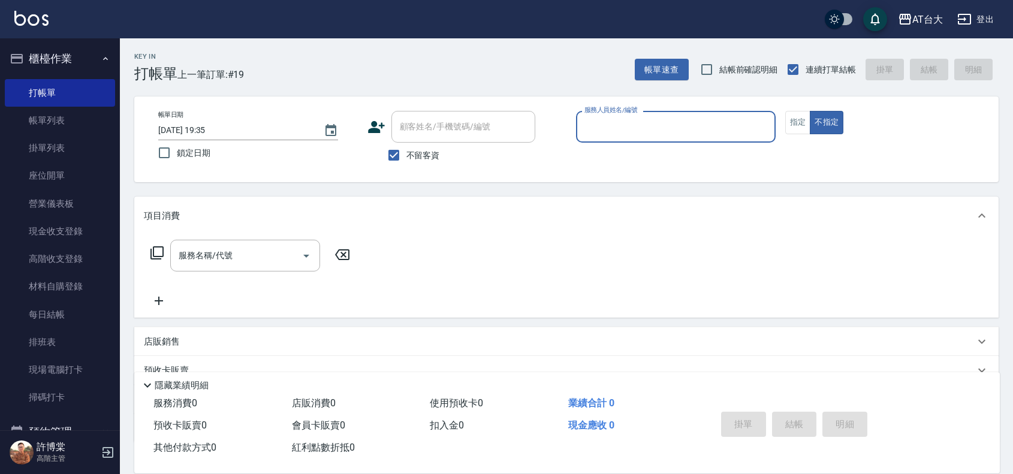
click at [168, 246] on div "服務名稱/代號 服務名稱/代號" at bounding box center [250, 256] width 213 height 32
click at [159, 246] on icon at bounding box center [157, 252] width 13 height 13
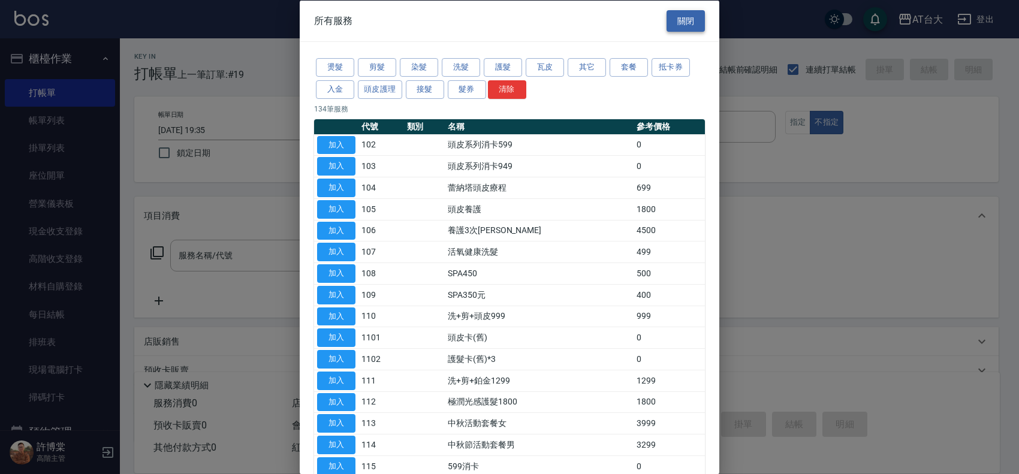
click at [678, 22] on button "關閉" at bounding box center [686, 21] width 38 height 22
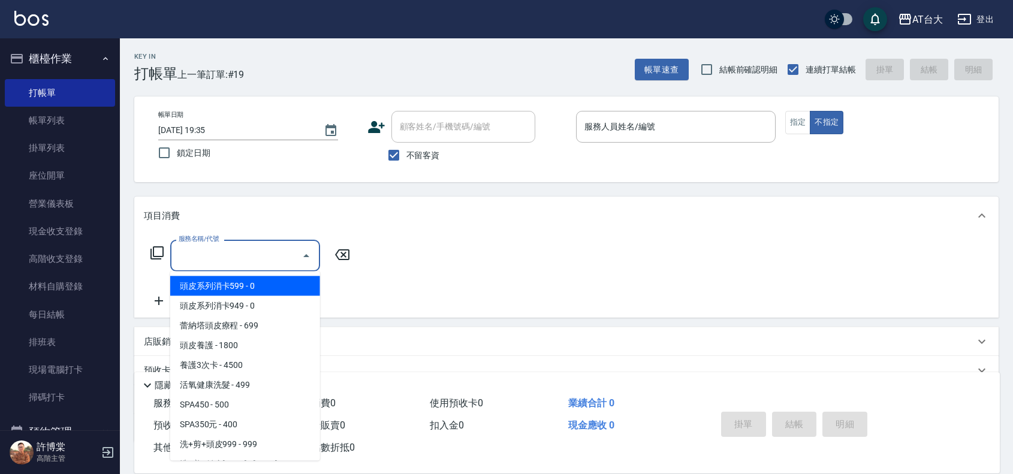
click at [264, 257] on input "服務名稱/代號" at bounding box center [236, 255] width 121 height 21
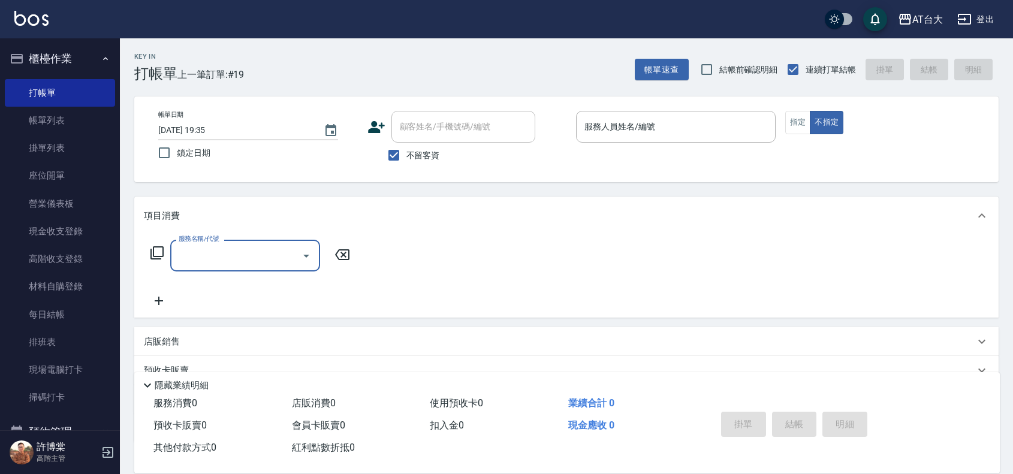
click at [259, 260] on input "服務名稱/代號" at bounding box center [236, 255] width 121 height 21
click at [278, 261] on input "服務名稱/代號" at bounding box center [236, 255] width 121 height 21
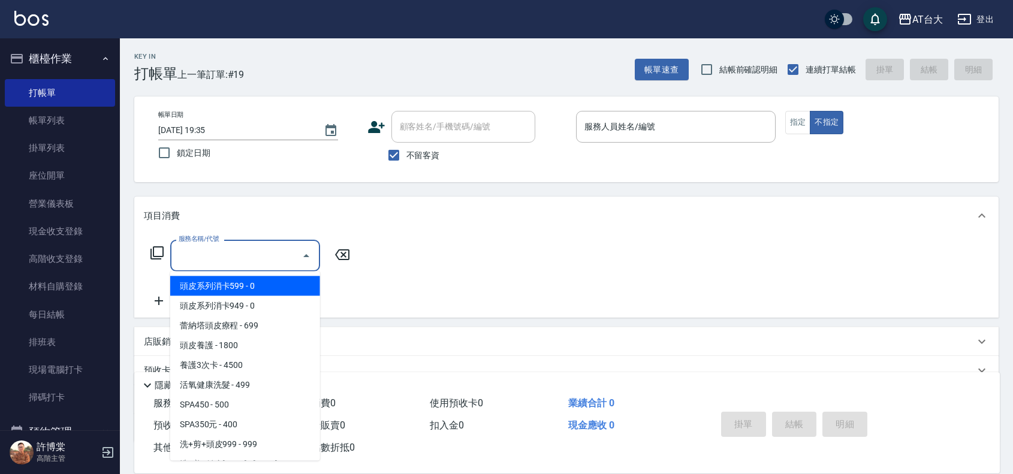
click at [307, 256] on icon "Close" at bounding box center [306, 255] width 6 height 3
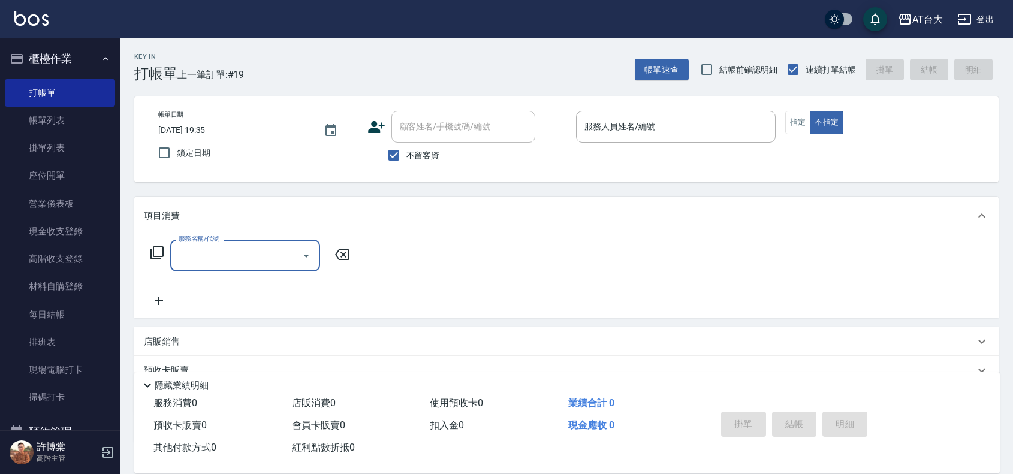
click at [307, 256] on icon "Open" at bounding box center [306, 256] width 6 height 3
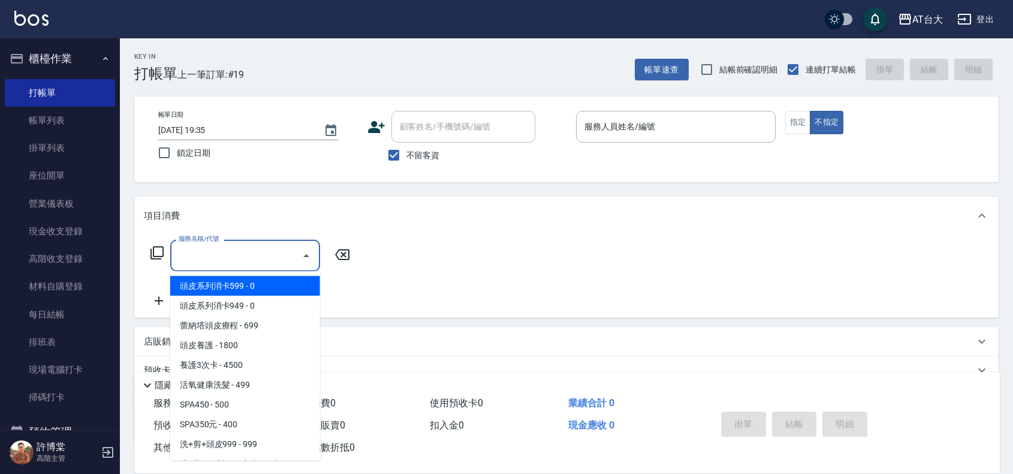
click at [261, 255] on input "服務名稱/代號" at bounding box center [236, 255] width 121 height 21
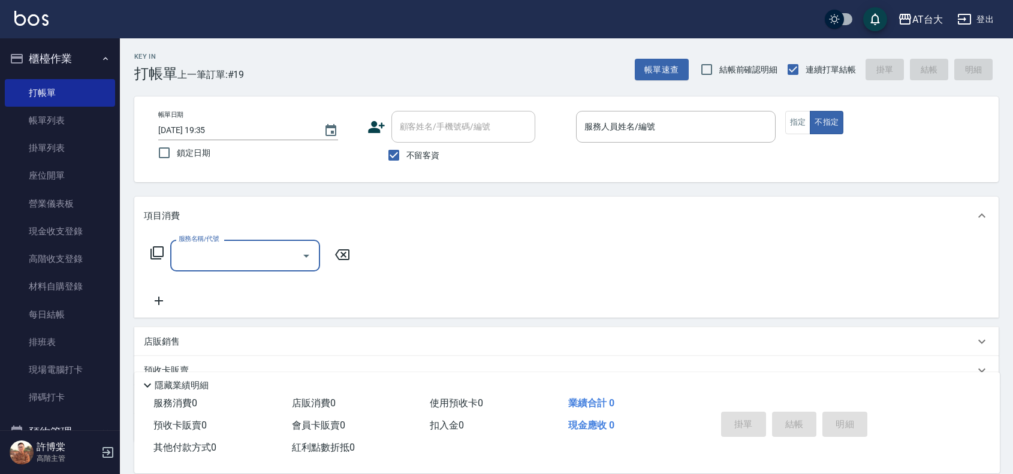
click at [393, 142] on div "顧客姓名/手機號碼/編號" at bounding box center [464, 127] width 144 height 32
click at [705, 141] on div "服務人員姓名/編號" at bounding box center [676, 127] width 200 height 32
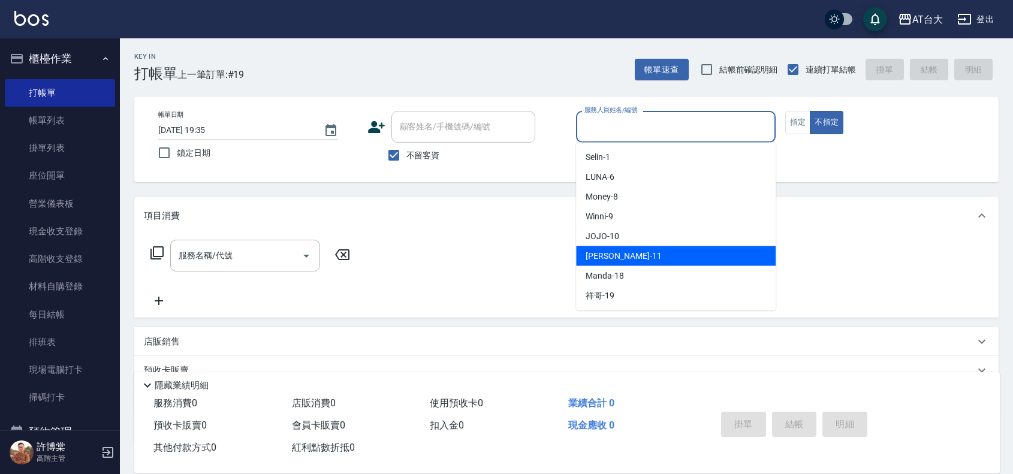
click at [652, 249] on div "[PERSON_NAME] -11" at bounding box center [676, 256] width 200 height 20
type input "[PERSON_NAME]-11"
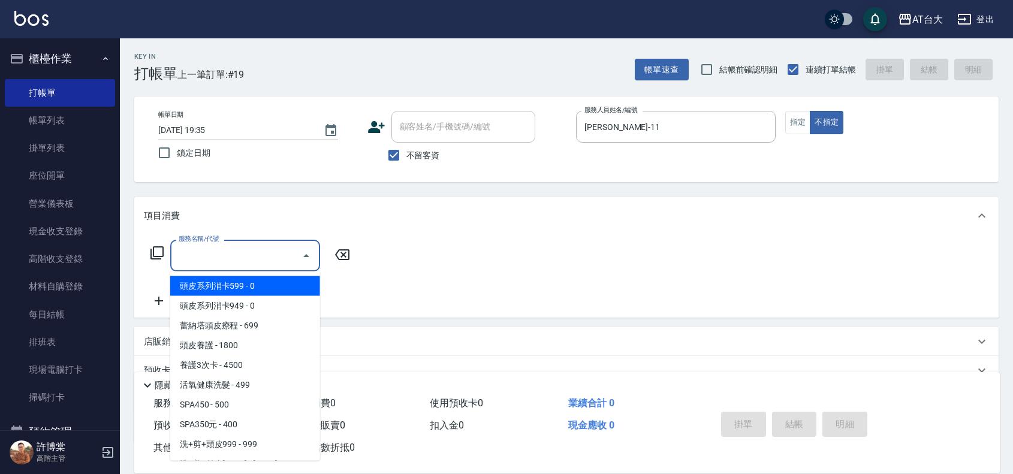
click at [226, 252] on input "服務名稱/代號" at bounding box center [236, 255] width 121 height 21
click at [240, 288] on span "頭皮系列消卡599 - 0" at bounding box center [245, 286] width 150 height 20
type input "頭皮系列消卡599(102)"
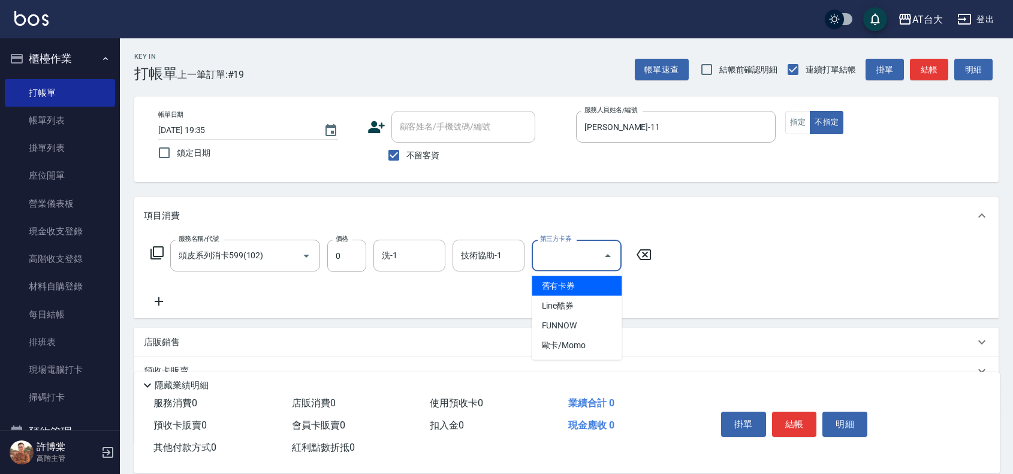
click at [588, 262] on input "第三方卡券" at bounding box center [567, 255] width 61 height 21
click at [526, 260] on form "技術協助-1 技術協助-1" at bounding box center [492, 256] width 79 height 32
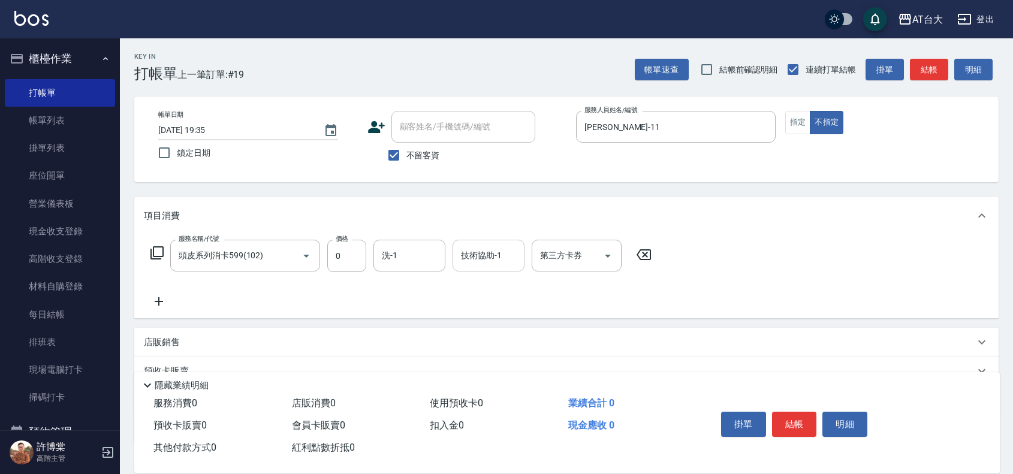
click at [501, 258] on input "技術協助-1" at bounding box center [488, 255] width 61 height 21
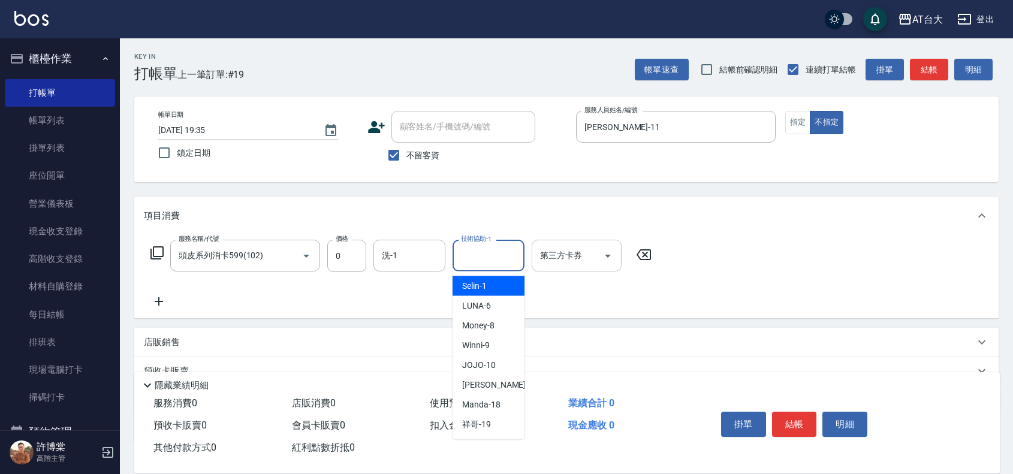
click at [572, 256] on input "第三方卡券" at bounding box center [567, 255] width 61 height 21
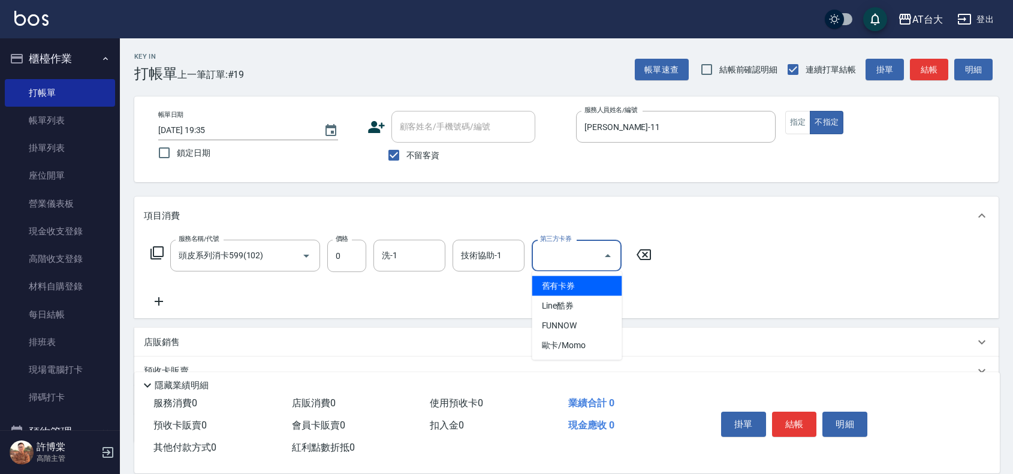
click at [655, 300] on div "服務名稱/代號 頭皮系列消卡599(102) 服務名稱/代號 價格 0 價格 洗-1 洗-1 技術協助-1 技術協助-1 第三方卡券 第三方卡券" at bounding box center [401, 274] width 515 height 69
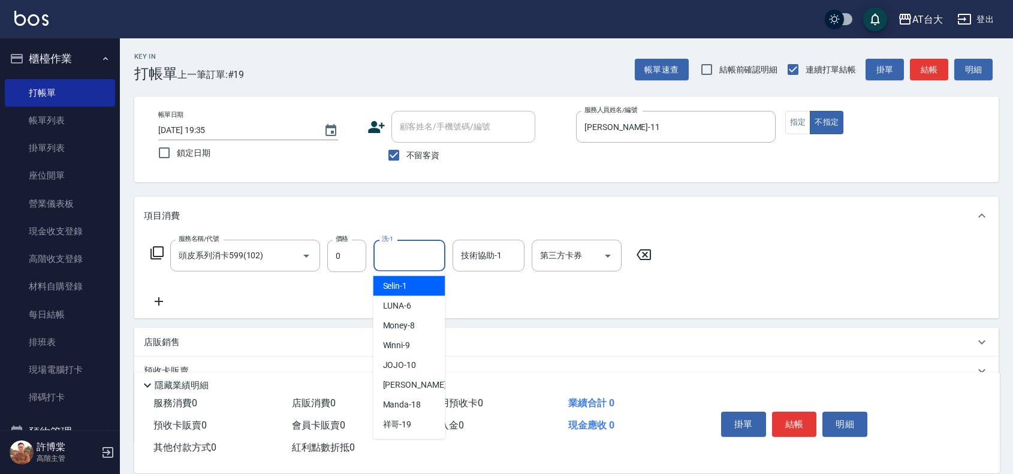
click at [426, 258] on input "洗-1" at bounding box center [409, 255] width 61 height 21
click at [317, 256] on div "頭皮系列消卡599(102) 服務名稱/代號" at bounding box center [245, 256] width 150 height 32
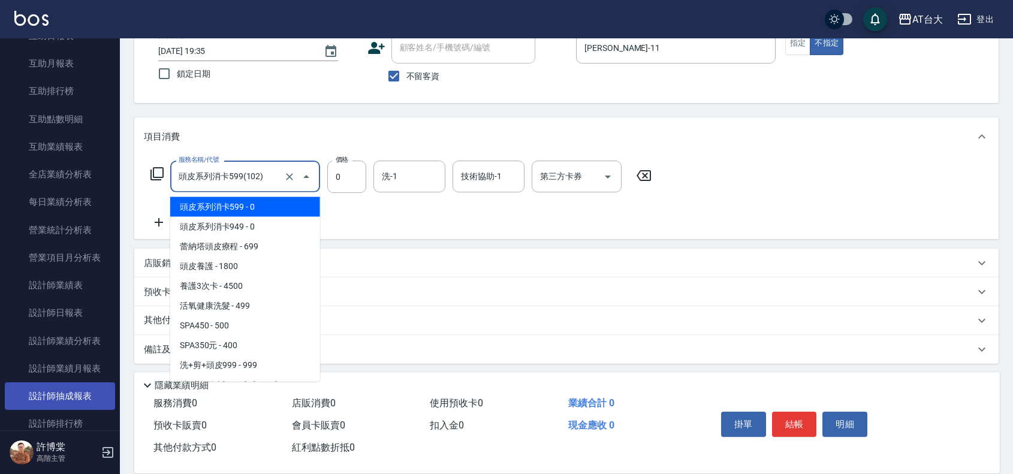
scroll to position [83, 0]
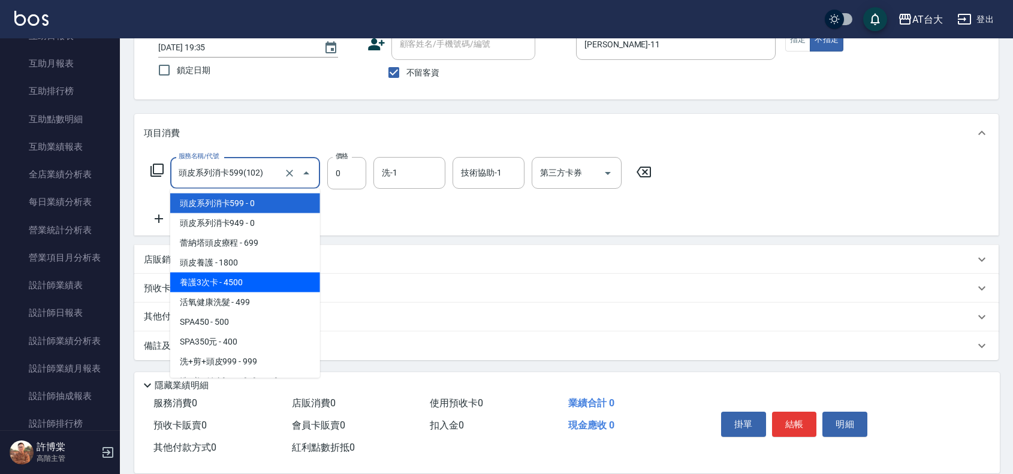
click at [360, 213] on div "服務名稱/代號 頭皮系列消卡599(102) 服務名稱/代號 價格 0 價格 洗-1 洗-1 技術協助-1 技術協助-1 第三方卡券 第三方卡券" at bounding box center [401, 191] width 515 height 69
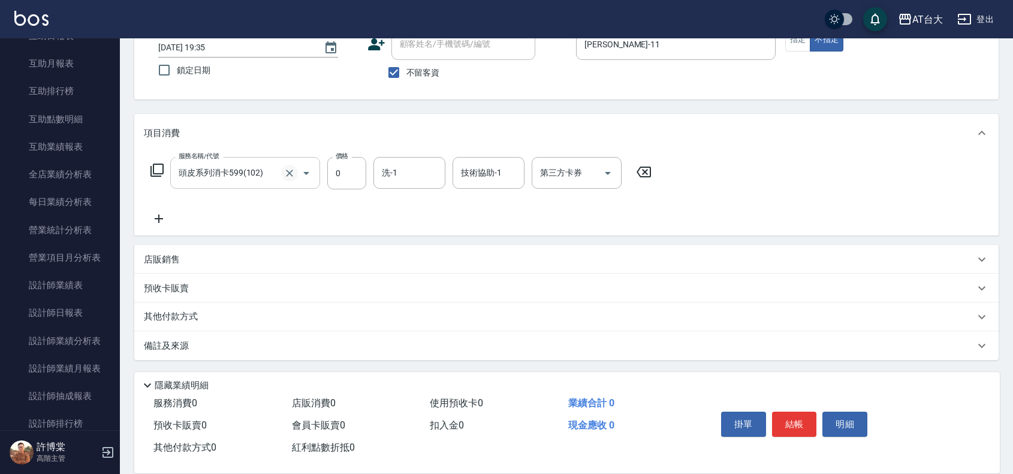
click at [288, 169] on icon "Clear" at bounding box center [290, 173] width 12 height 12
click at [257, 170] on input "服務名稱/代號" at bounding box center [229, 173] width 106 height 21
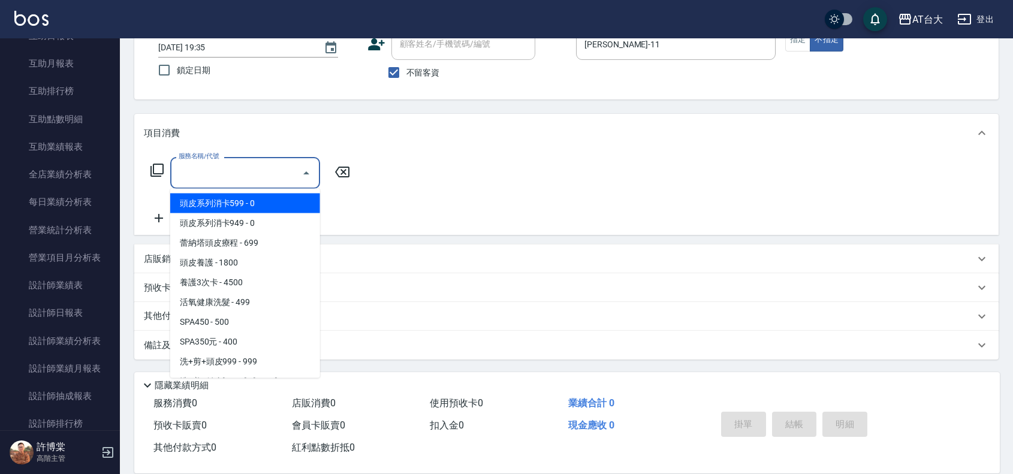
scroll to position [82, 0]
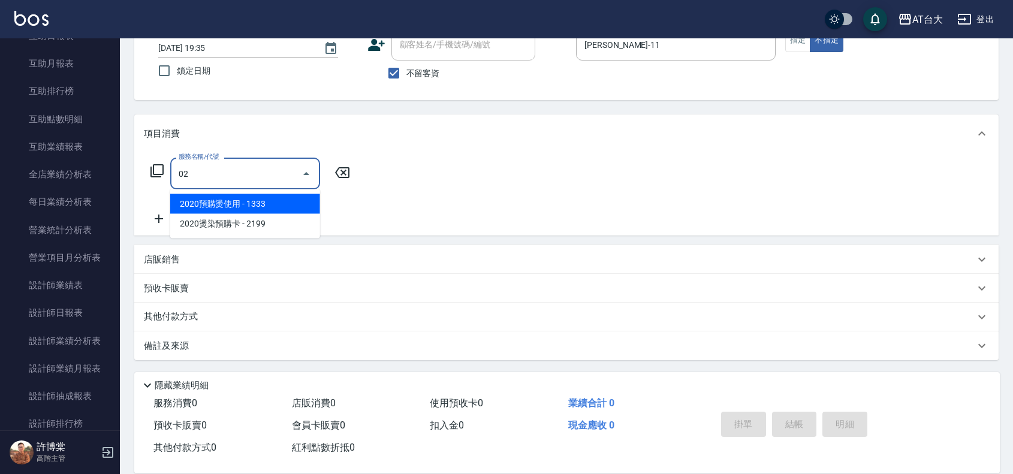
type input "2020預購燙使用(228)"
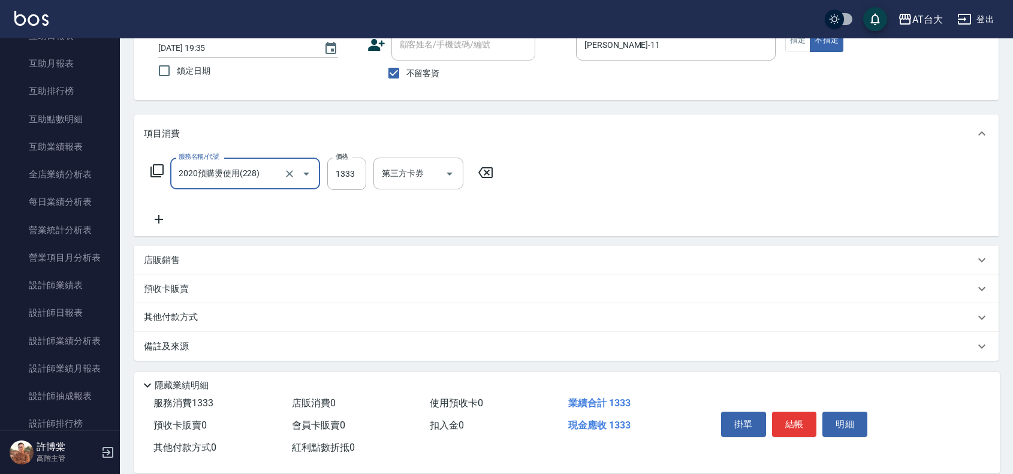
scroll to position [83, 0]
click at [290, 172] on icon "Clear" at bounding box center [289, 173] width 7 height 7
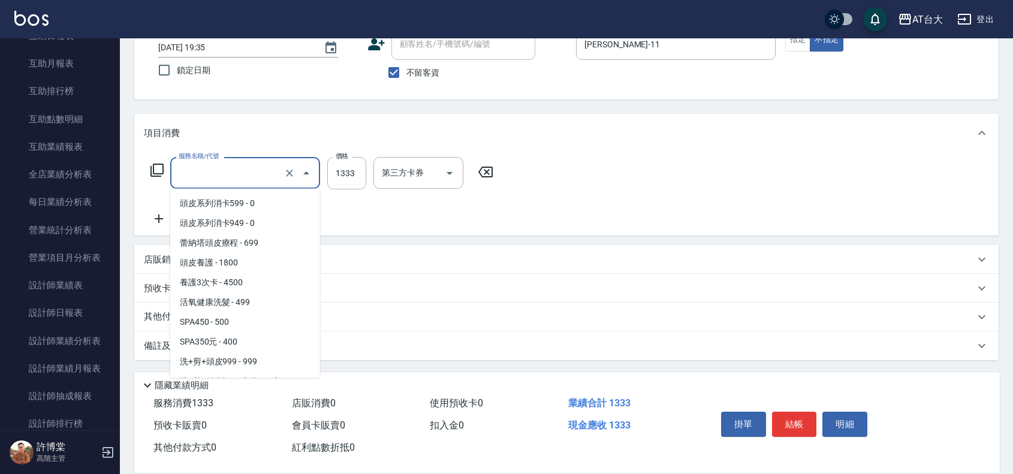
click at [241, 169] on input "服務名稱/代號" at bounding box center [229, 173] width 106 height 21
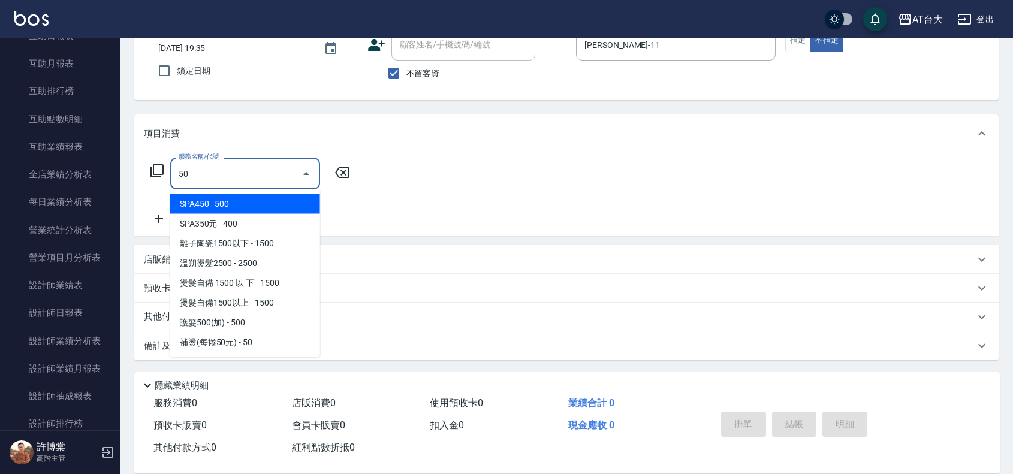
scroll to position [0, 0]
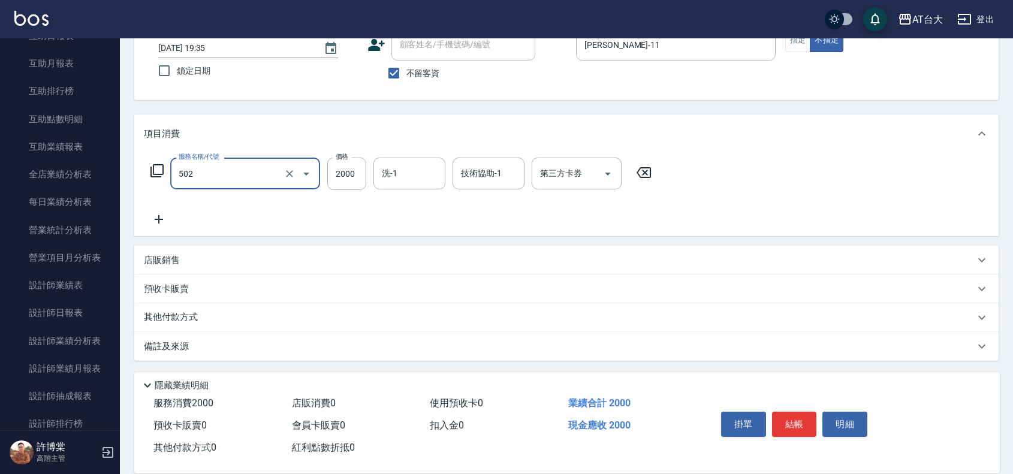
type input "染髮2000以上(502)"
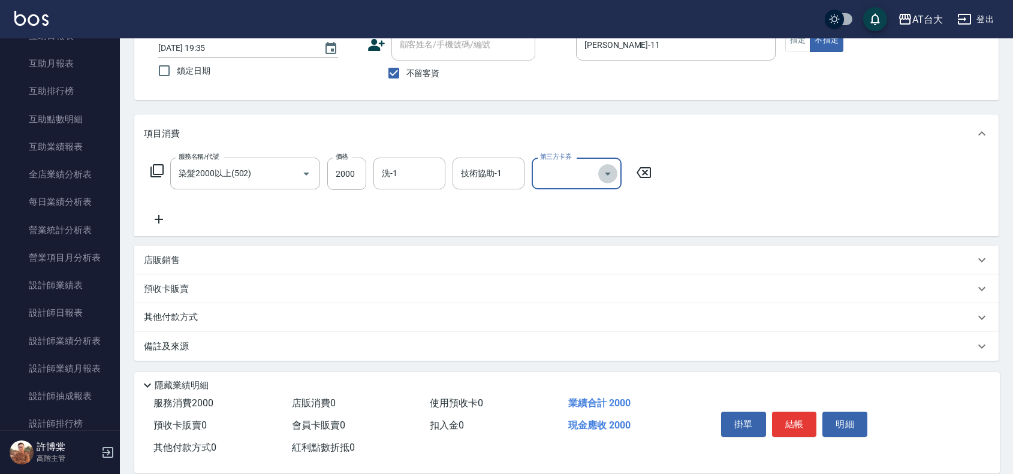
click at [615, 177] on icon "Open" at bounding box center [608, 174] width 14 height 14
click at [312, 218] on div "服務名稱/代號 染髮2000以上(502) 服務名稱/代號 價格 2000 價格 洗-1 洗-1 技術協助-1 技術協助-1 第三方卡券 第三方卡券" at bounding box center [401, 192] width 515 height 69
click at [190, 304] on div "其他付款方式" at bounding box center [566, 317] width 865 height 29
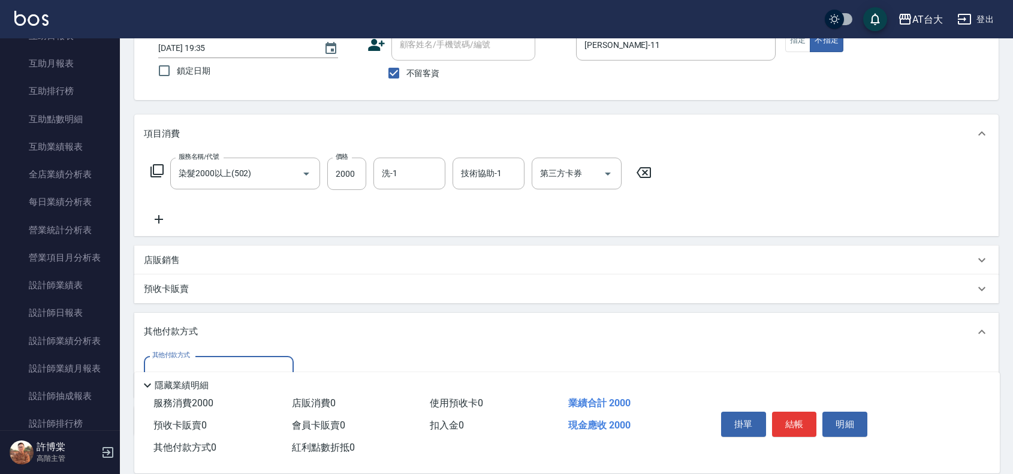
scroll to position [158, 0]
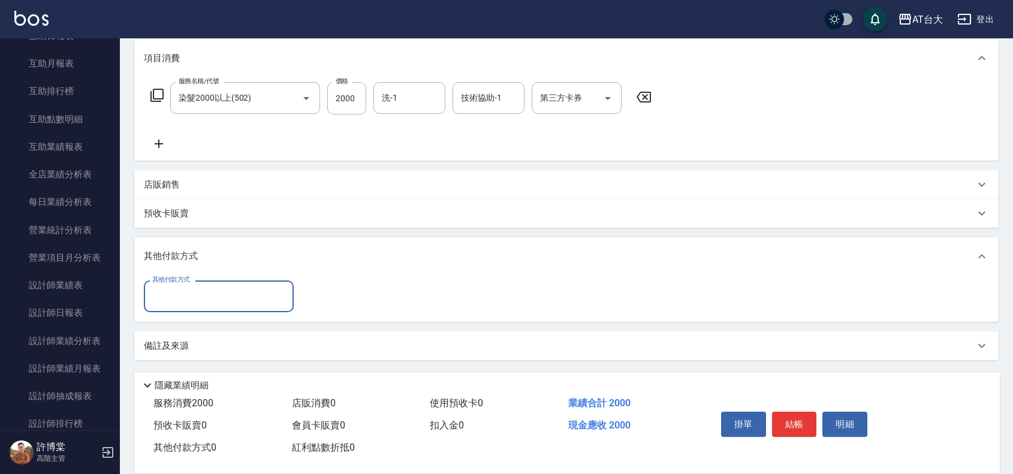
click at [228, 298] on input "其他付款方式" at bounding box center [218, 296] width 139 height 21
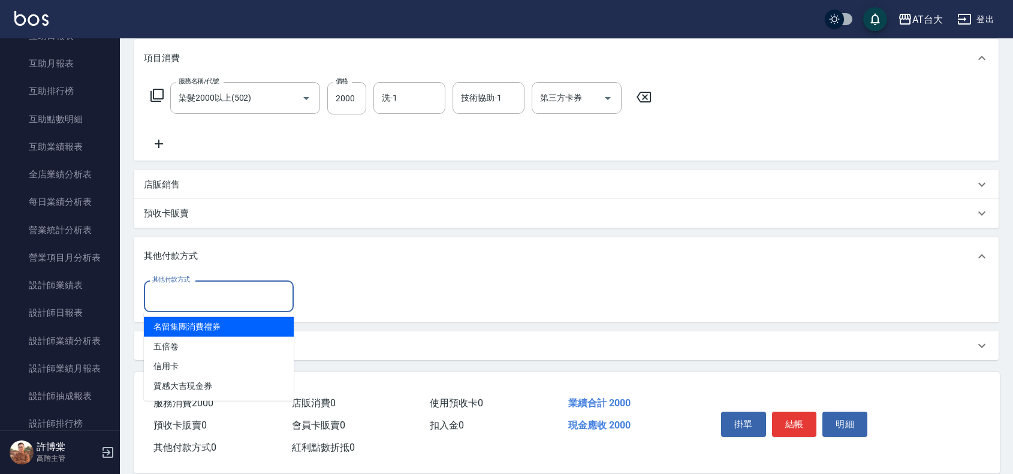
click at [439, 235] on div "項目消費 服務名稱/代號 染髮2000以上(502) 服務名稱/代號 價格 2000 價格 洗-1 洗-1 技術協助-1 技術協助-1 第三方卡券 第三方卡券…" at bounding box center [566, 199] width 865 height 321
click at [198, 293] on input "其他付款方式" at bounding box center [218, 296] width 139 height 21
click at [246, 325] on span "名留集團消費禮券" at bounding box center [219, 327] width 150 height 20
type input "名留集團消費禮券"
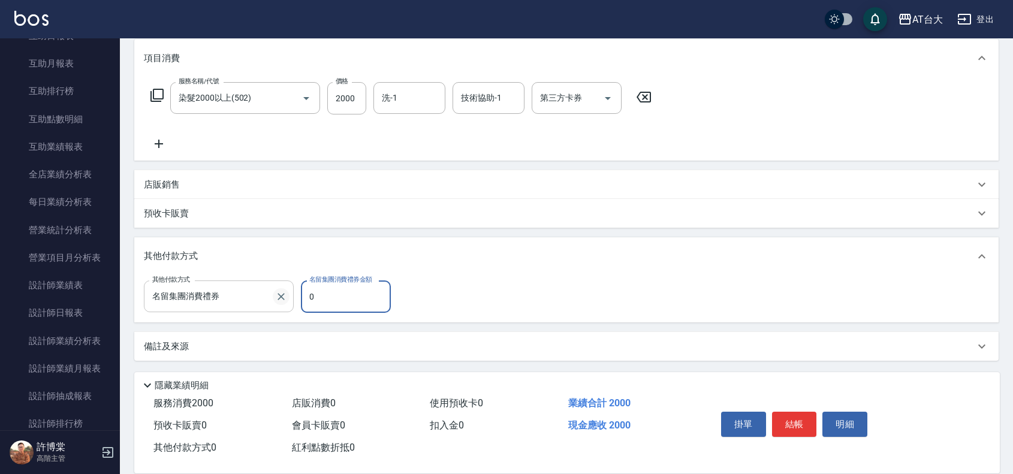
drag, startPoint x: 327, startPoint y: 295, endPoint x: 288, endPoint y: 299, distance: 39.1
click at [288, 299] on div "其他付款方式 名留集團消費禮券 其他付款方式 名留集團消費禮券金額 0 名留集團消費禮券金額" at bounding box center [271, 297] width 254 height 32
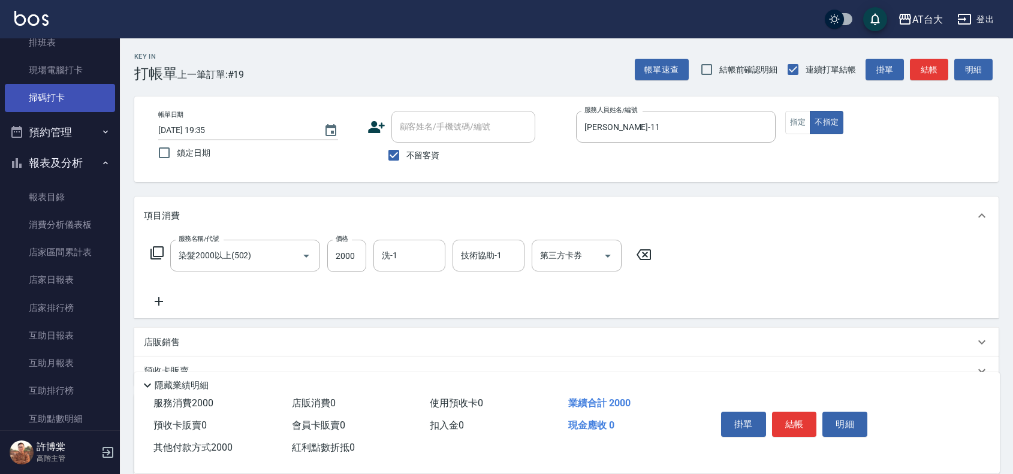
scroll to position [0, 0]
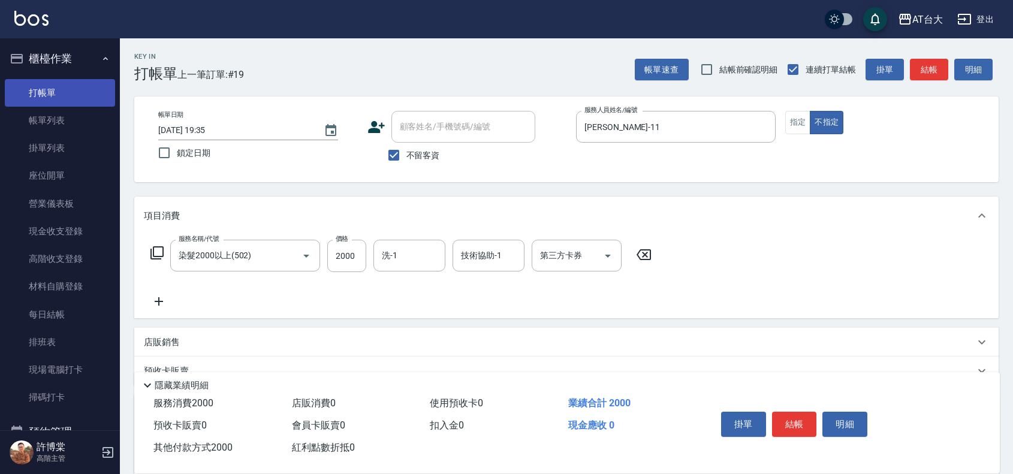
click at [49, 85] on link "打帳單" at bounding box center [60, 93] width 110 height 28
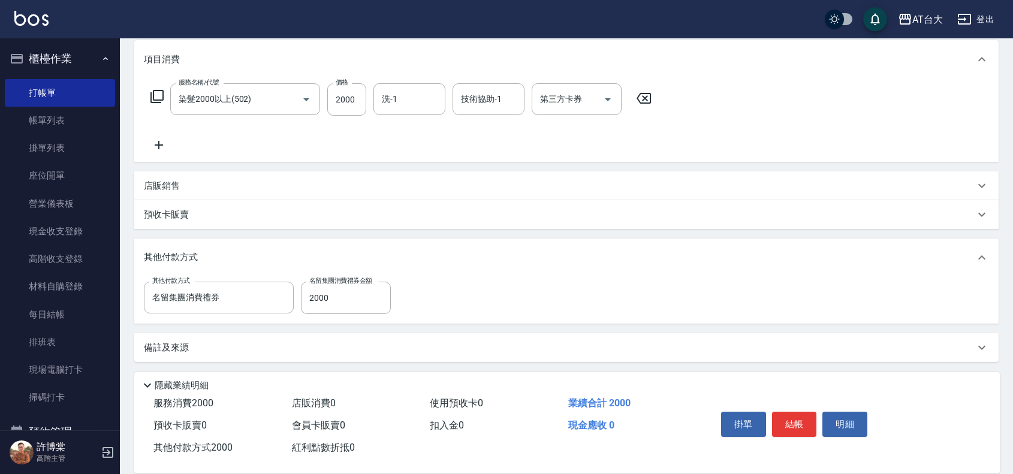
scroll to position [159, 0]
drag, startPoint x: 354, startPoint y: 299, endPoint x: 309, endPoint y: 300, distance: 44.4
click at [309, 300] on input "2000" at bounding box center [346, 295] width 90 height 32
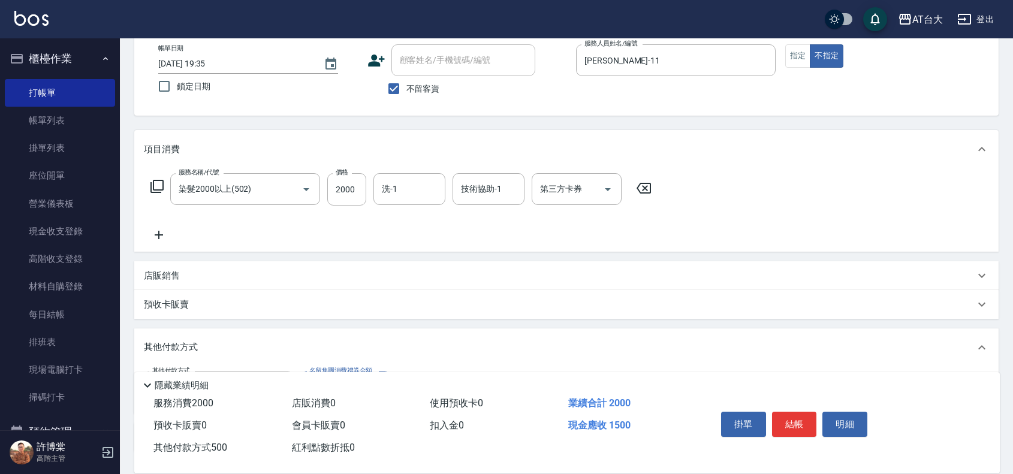
scroll to position [0, 0]
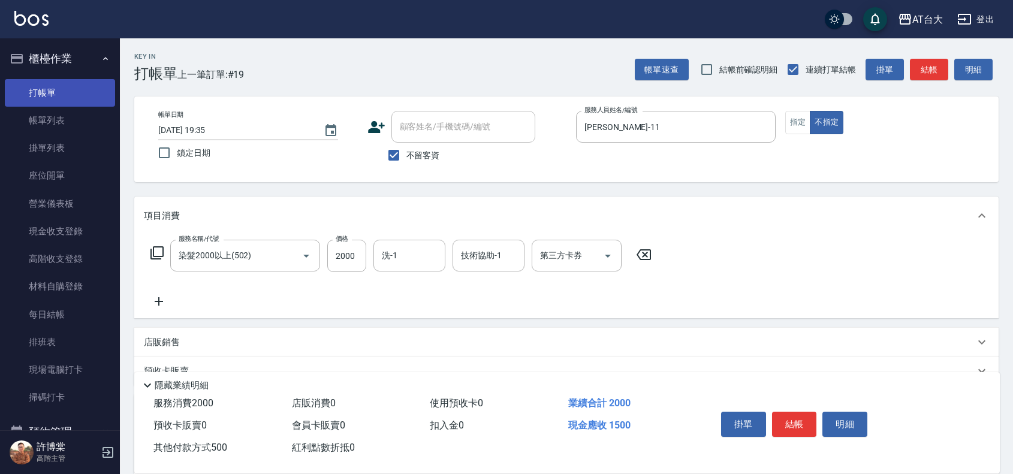
type input "500"
click at [43, 94] on link "打帳單" at bounding box center [60, 93] width 110 height 28
click at [42, 97] on link "打帳單" at bounding box center [60, 93] width 110 height 28
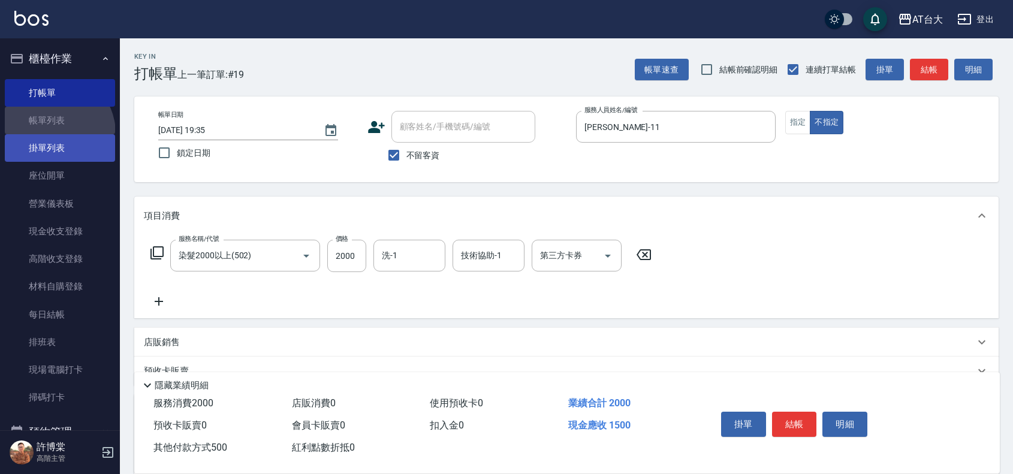
click at [52, 134] on ul "打帳單 帳單列表 掛單列表 座位開單 營業儀表板 現金收支登錄 高階收支登錄 材料自購登錄 每日結帳 排班表 現場電腦打卡 掃碼打卡" at bounding box center [60, 245] width 110 height 342
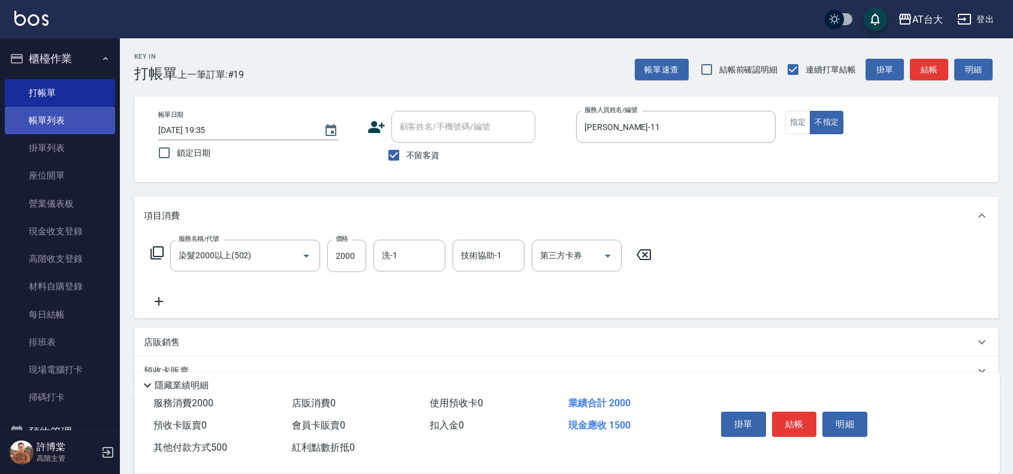
click at [46, 126] on link "帳單列表" at bounding box center [60, 121] width 110 height 28
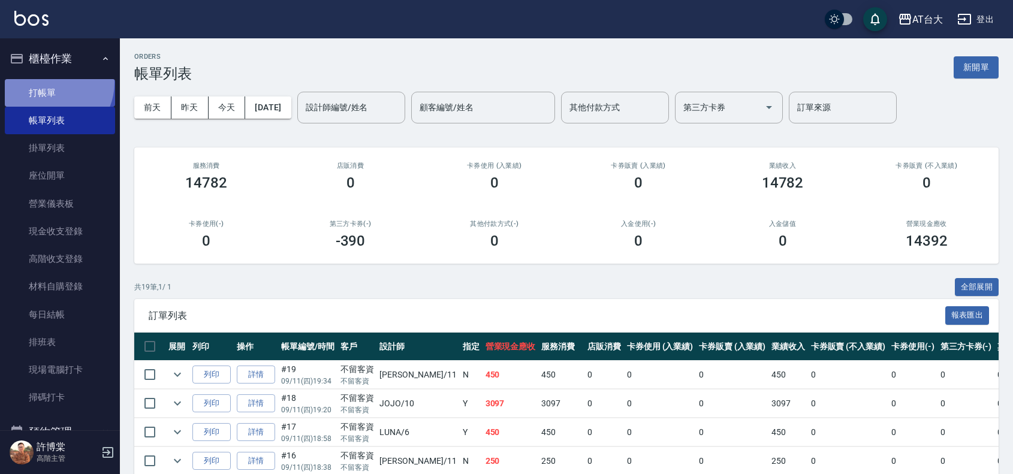
click at [49, 82] on link "打帳單" at bounding box center [60, 93] width 110 height 28
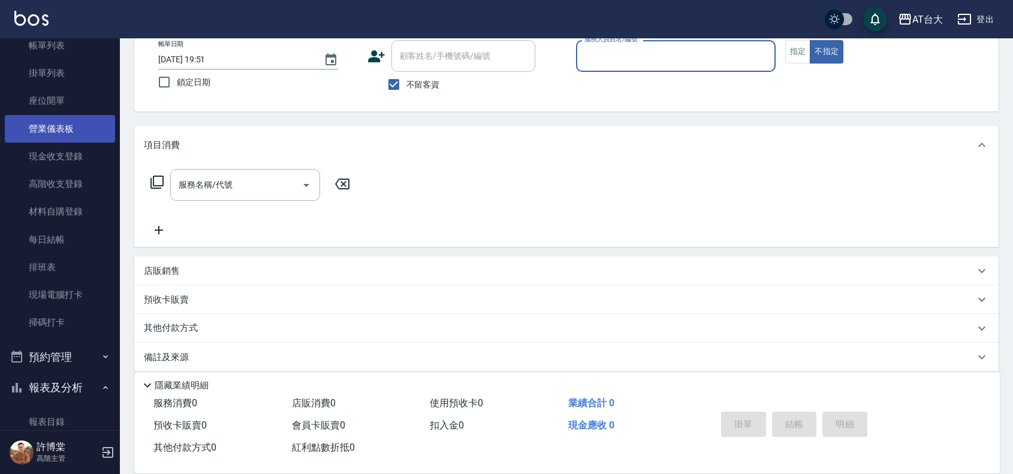
scroll to position [75, 0]
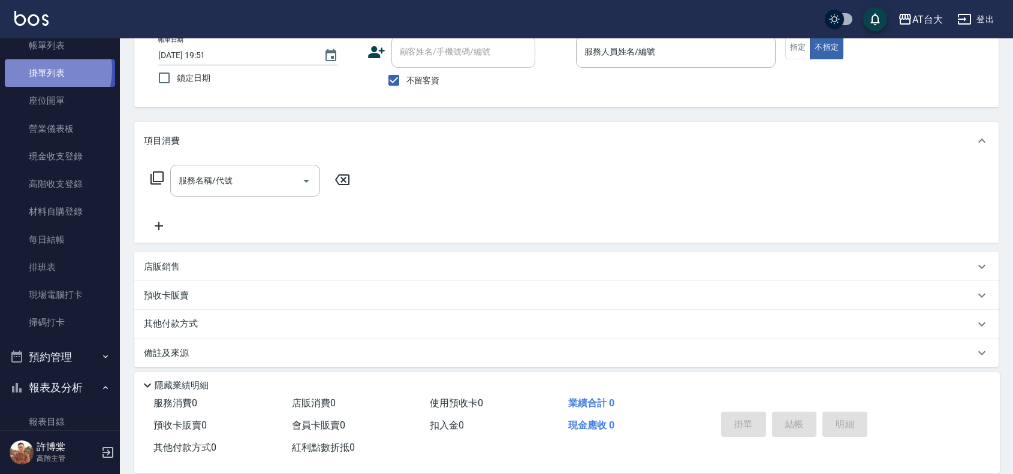
click at [36, 70] on link "掛單列表" at bounding box center [60, 73] width 110 height 28
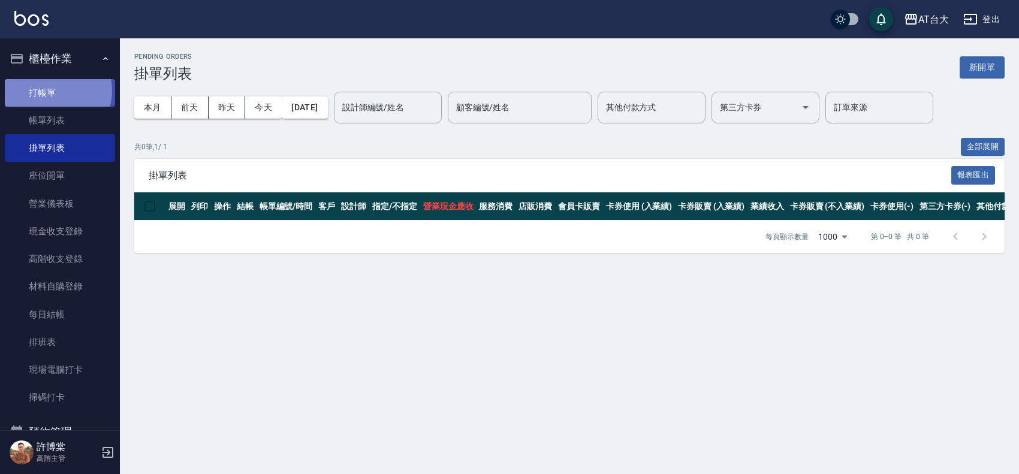
click at [57, 91] on link "打帳單" at bounding box center [60, 93] width 110 height 28
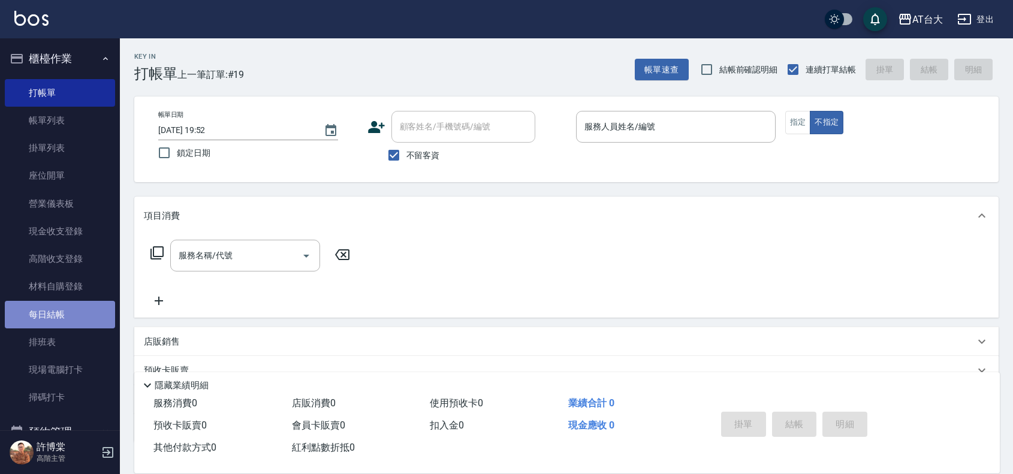
click at [70, 308] on link "每日結帳" at bounding box center [60, 315] width 110 height 28
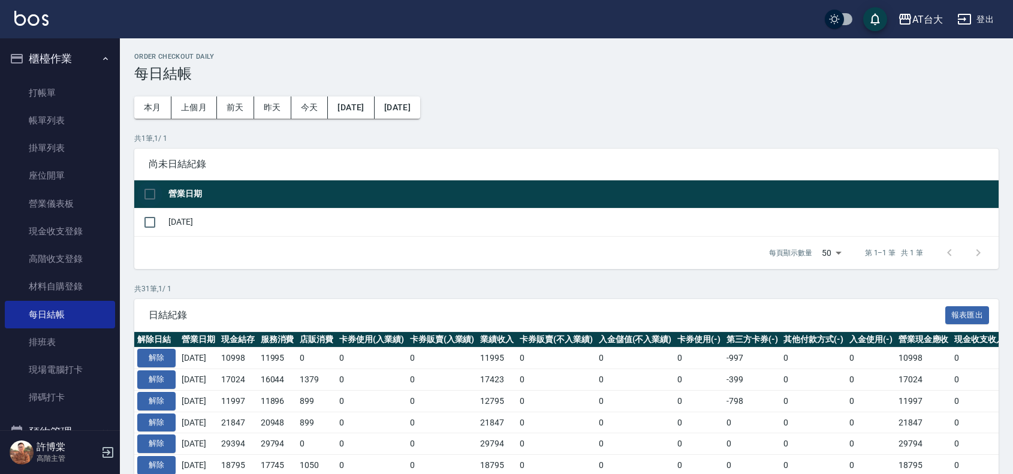
click at [153, 187] on input "checkbox" at bounding box center [149, 194] width 25 height 25
checkbox input "true"
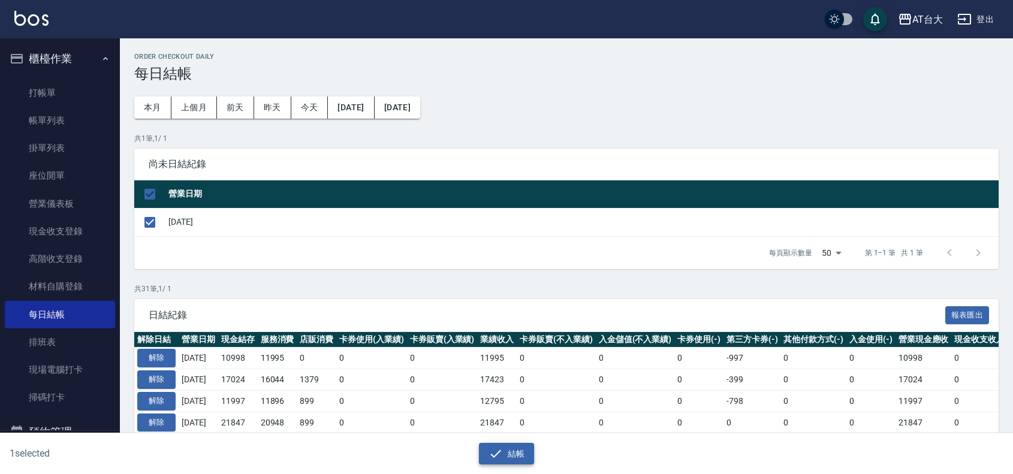
click at [524, 454] on button "結帳" at bounding box center [507, 454] width 56 height 22
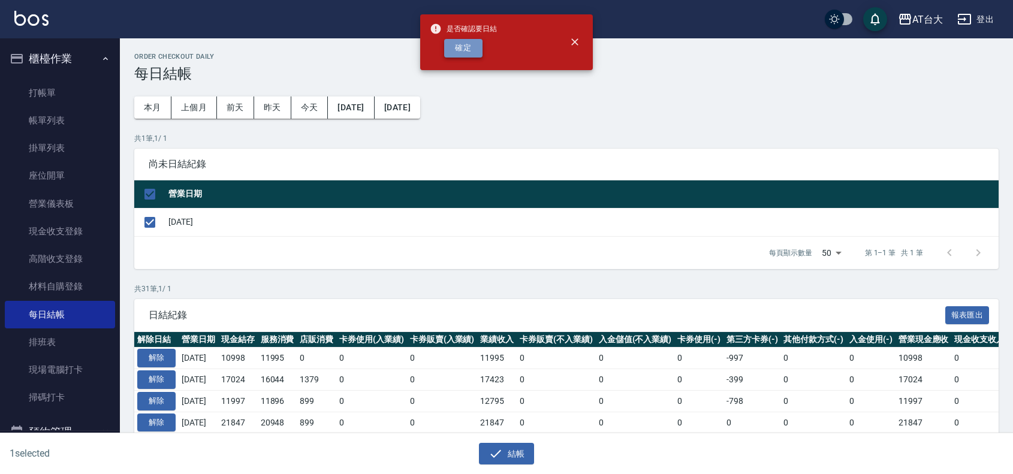
click at [471, 42] on button "確定" at bounding box center [463, 48] width 38 height 19
checkbox input "false"
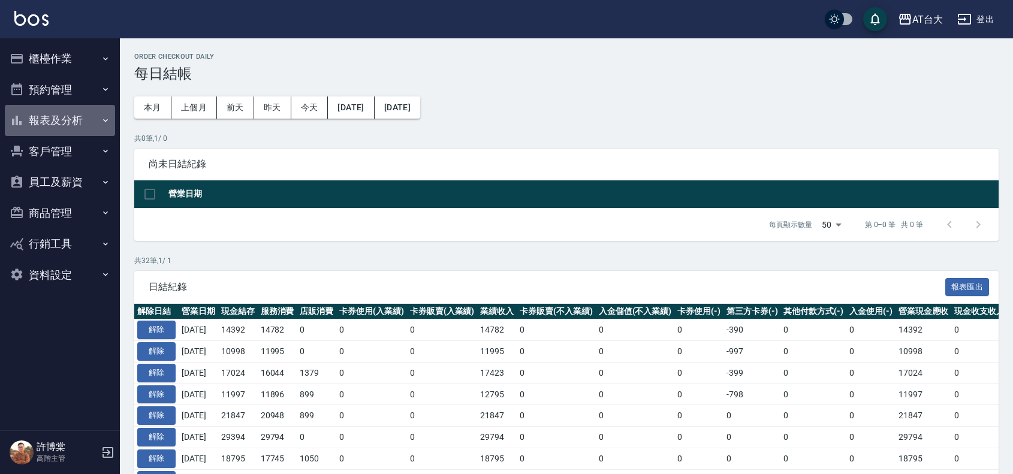
click at [63, 118] on button "報表及分析" at bounding box center [60, 120] width 110 height 31
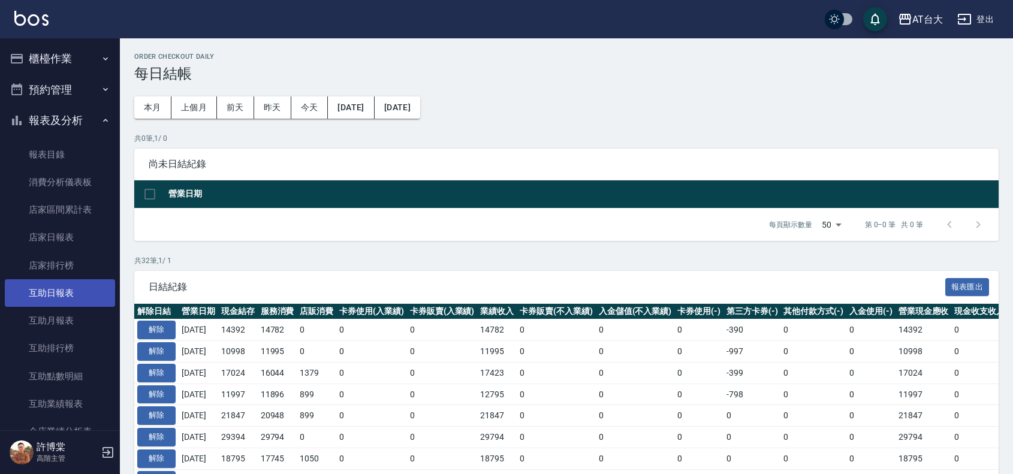
scroll to position [75, 0]
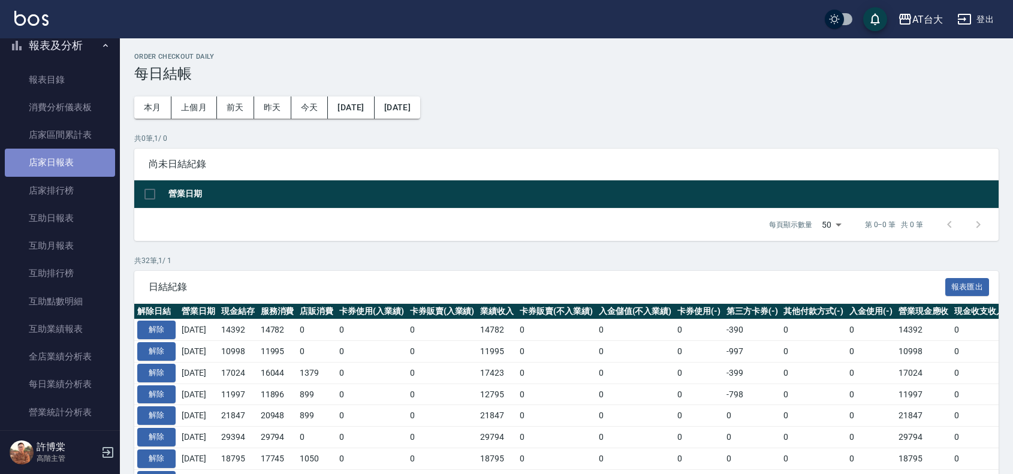
click at [74, 163] on link "店家日報表" at bounding box center [60, 163] width 110 height 28
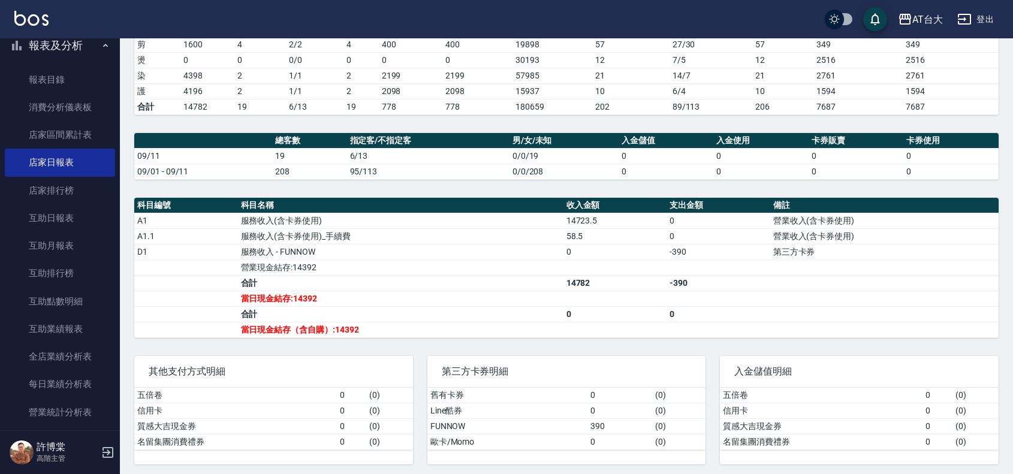
scroll to position [213, 0]
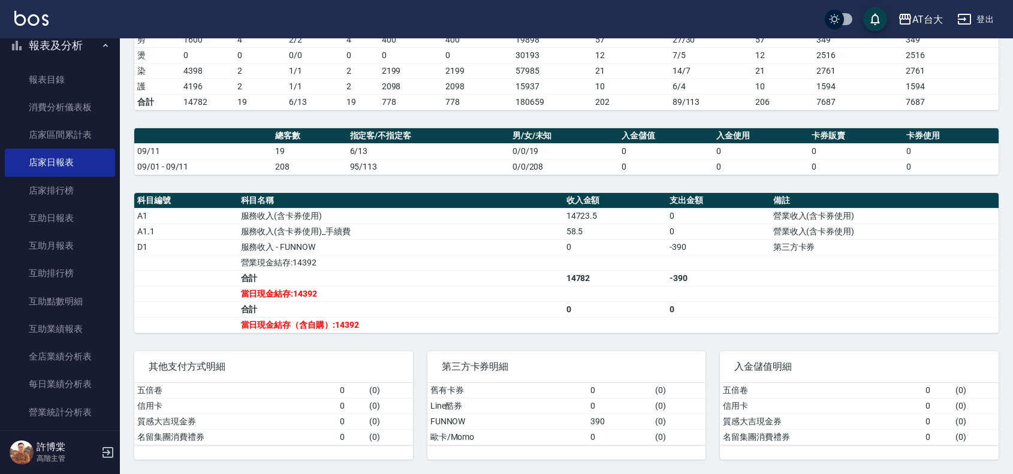
click at [655, 195] on th "收入金額" at bounding box center [616, 201] width 104 height 16
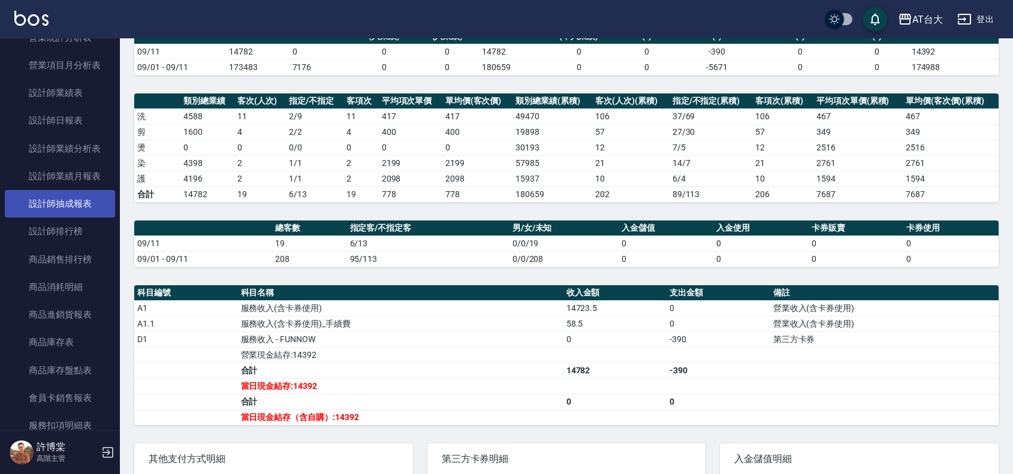
scroll to position [375, 0]
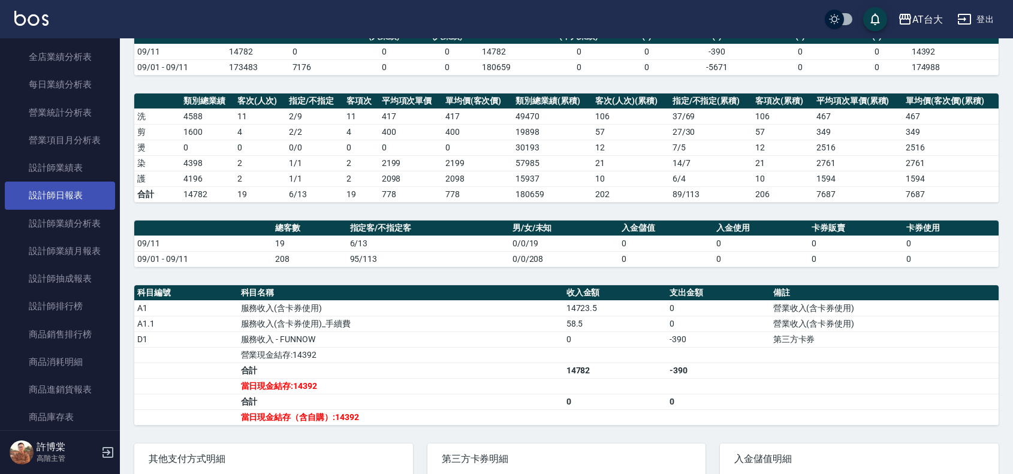
click at [69, 190] on link "設計師日報表" at bounding box center [60, 196] width 110 height 28
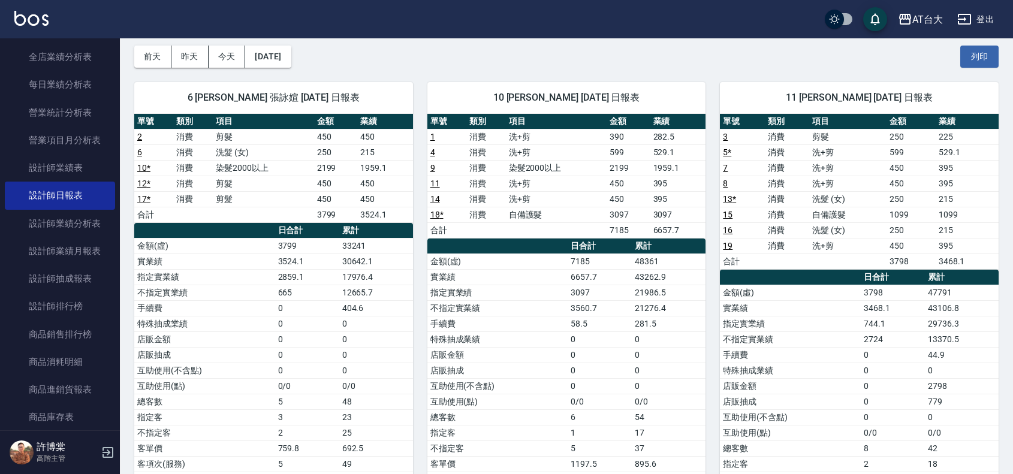
scroll to position [75, 0]
